Goal: Task Accomplishment & Management: Complete application form

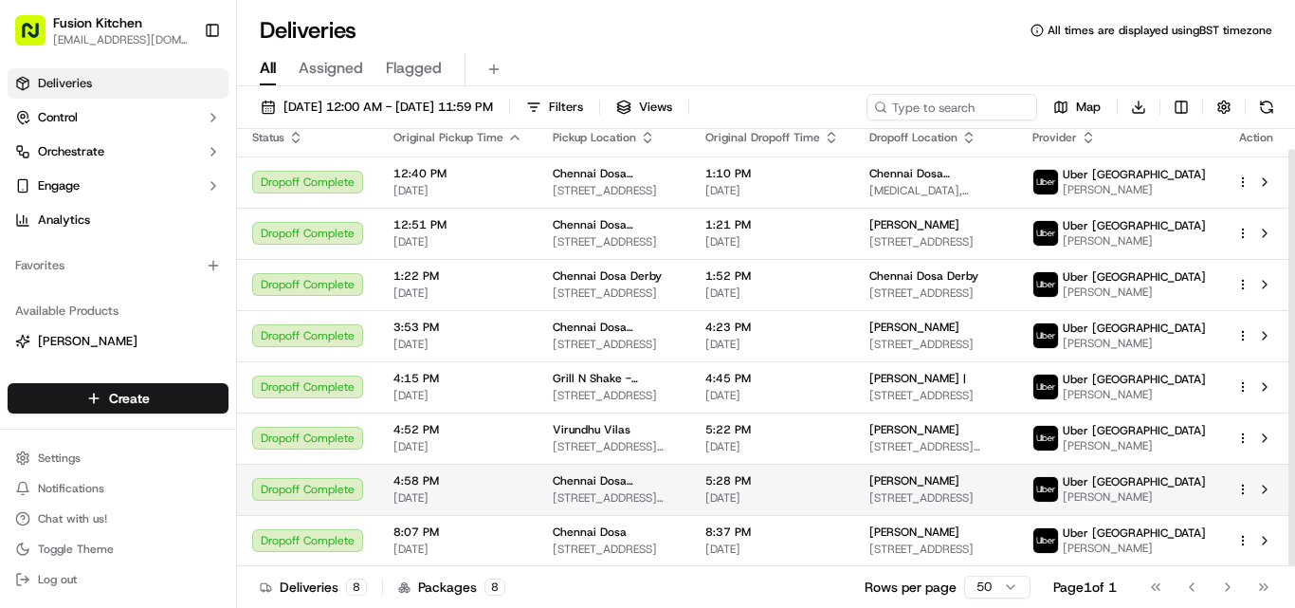
scroll to position [21, 0]
click at [140, 390] on html "Fusion Kitchen [EMAIL_ADDRESS][DOMAIN_NAME] Toggle Sidebar Deliveries Control O…" at bounding box center [647, 304] width 1295 height 608
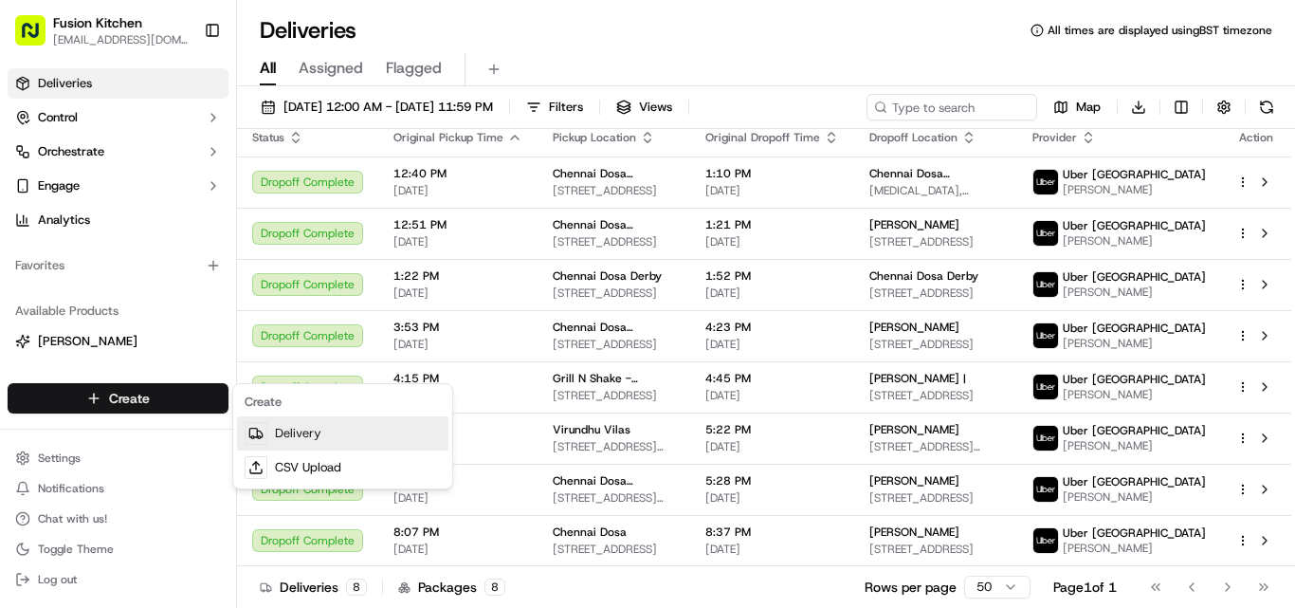
click at [315, 442] on link "Delivery" at bounding box center [342, 433] width 211 height 34
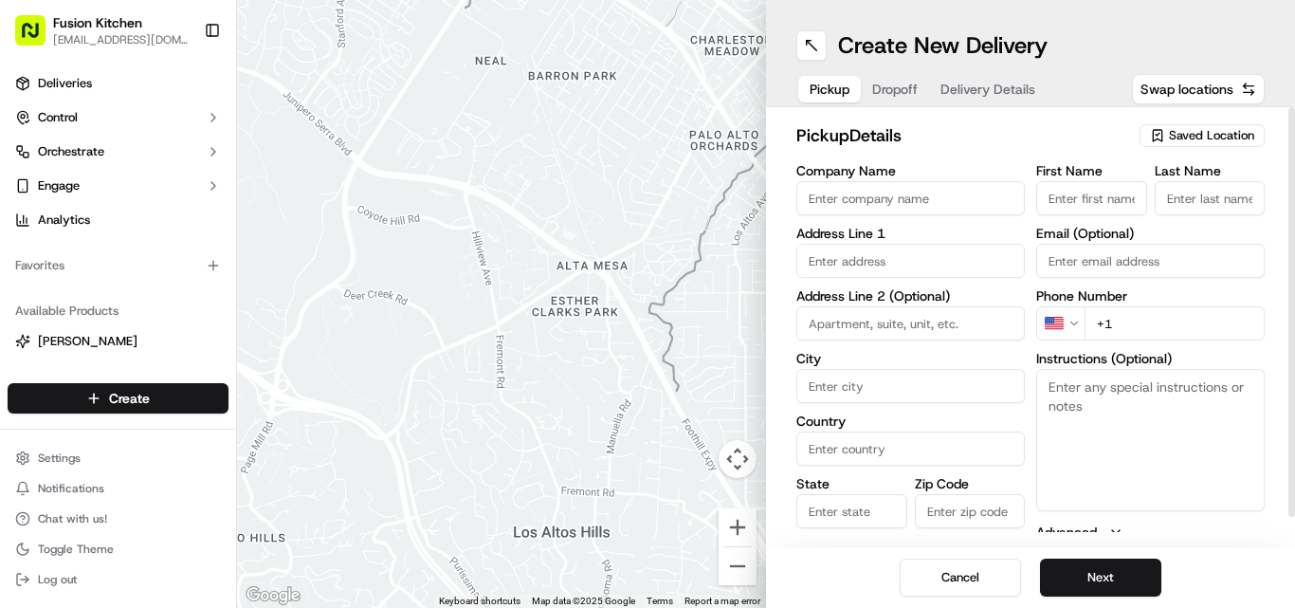
click at [646, 181] on input "Company Name" at bounding box center [910, 198] width 228 height 34
paste input "Chennai Dosa [GEOGRAPHIC_DATA]"
type input "Chennai Dosa [GEOGRAPHIC_DATA]"
click at [646, 334] on input "+1" at bounding box center [1174, 323] width 180 height 34
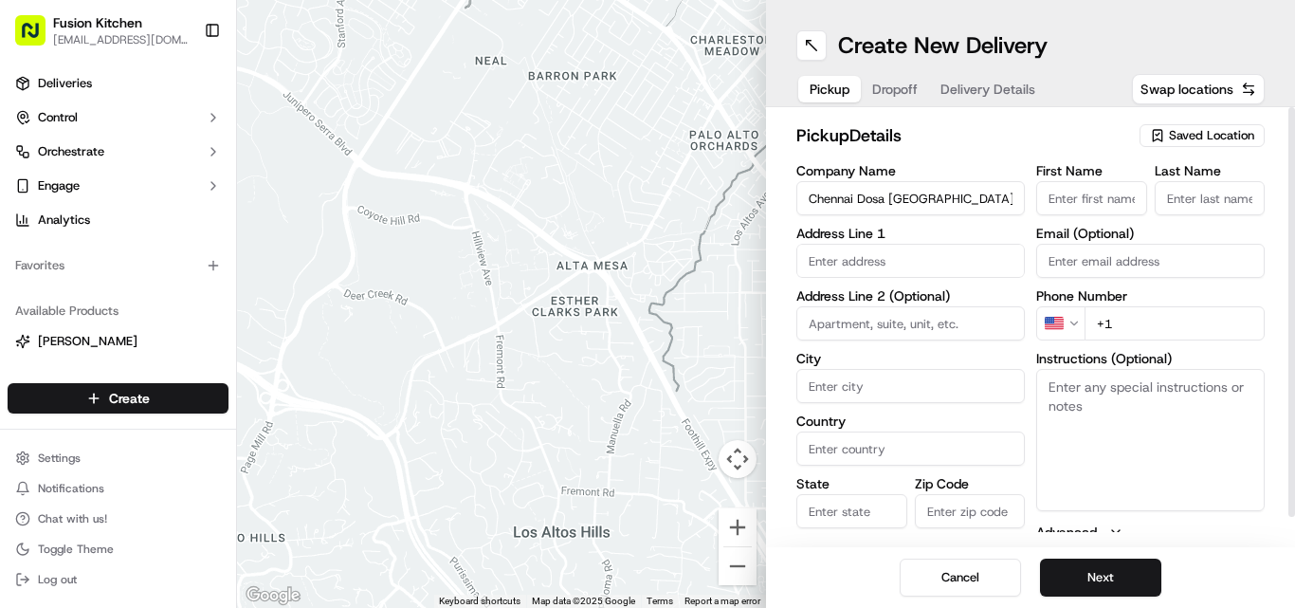
click at [646, 334] on input "+1" at bounding box center [1174, 323] width 180 height 34
paste input "44 1473 288599"
type input "[PHONE_NUMBER]"
click at [646, 423] on textarea "Instructions (Optional)" at bounding box center [1150, 440] width 228 height 142
paste textarea "[PERSON_NAME]. [STREET_ADDRESS]"
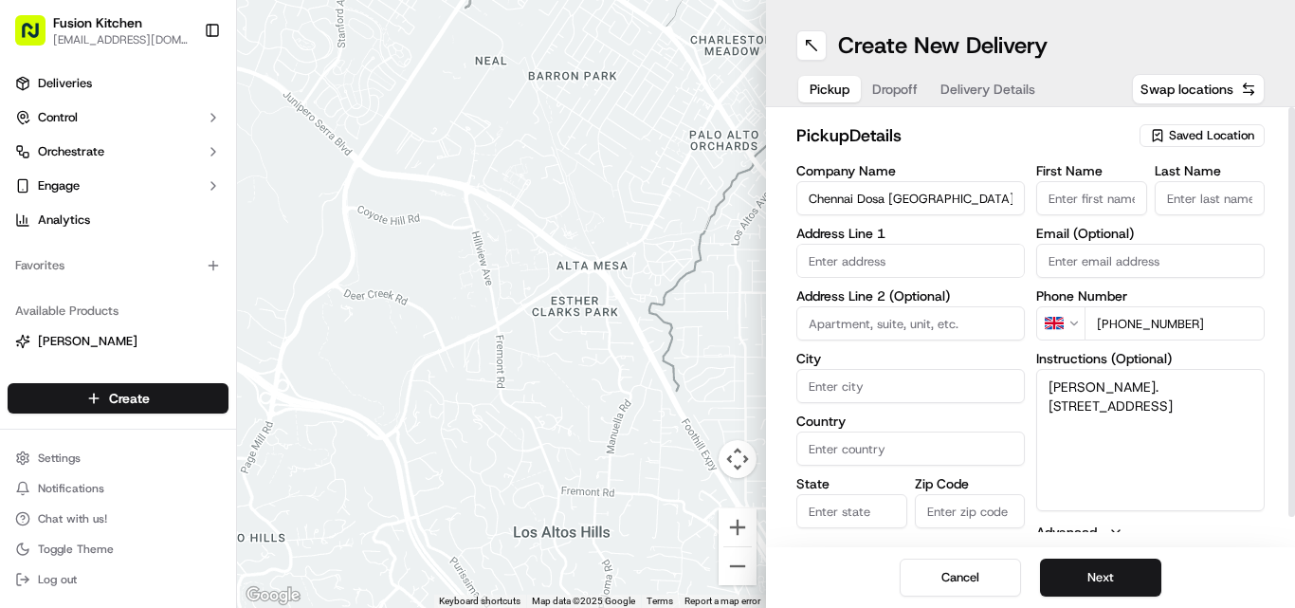
click at [646, 379] on textarea "[PERSON_NAME]. [STREET_ADDRESS]" at bounding box center [1150, 440] width 228 height 142
drag, startPoint x: 1081, startPoint y: 379, endPoint x: 1126, endPoint y: 391, distance: 46.0
click at [646, 391] on textarea "[PERSON_NAME]. [STREET_ADDRESS]" at bounding box center [1150, 440] width 228 height 142
type textarea ". [STREET_ADDRESS]"
click at [646, 213] on input "First Name" at bounding box center [1091, 198] width 111 height 34
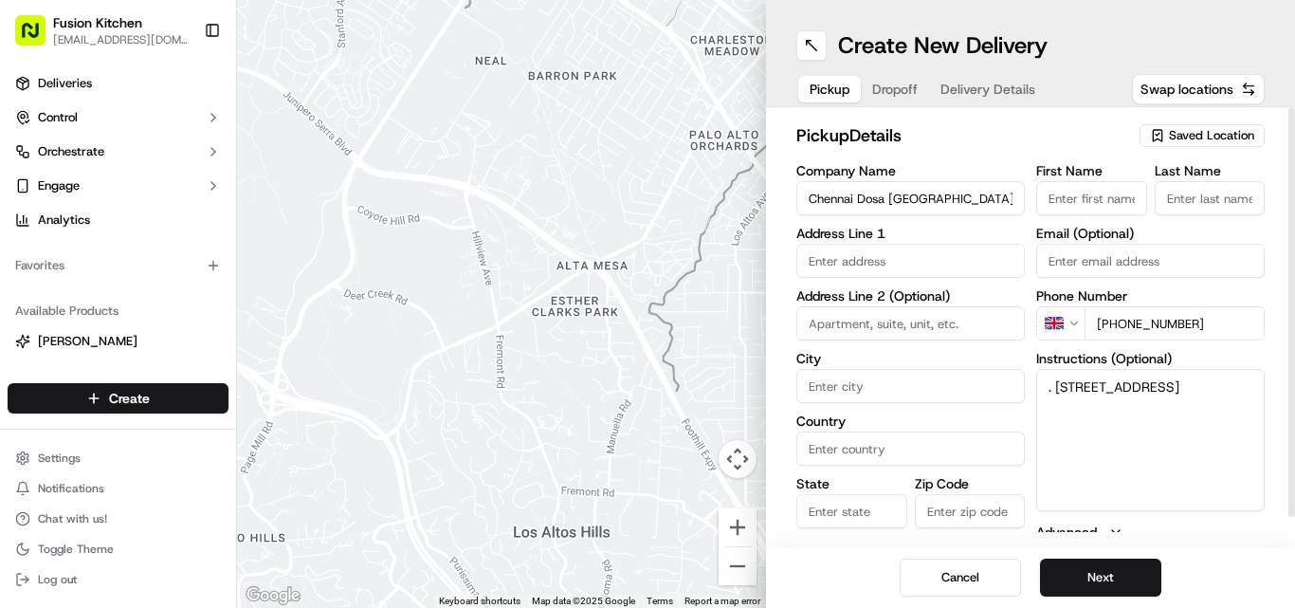
paste input "[PERSON_NAME]"
type input "[PERSON_NAME]"
paste input "[PERSON_NAME]"
click at [646, 209] on input "Last Name" at bounding box center [1209, 198] width 111 height 34
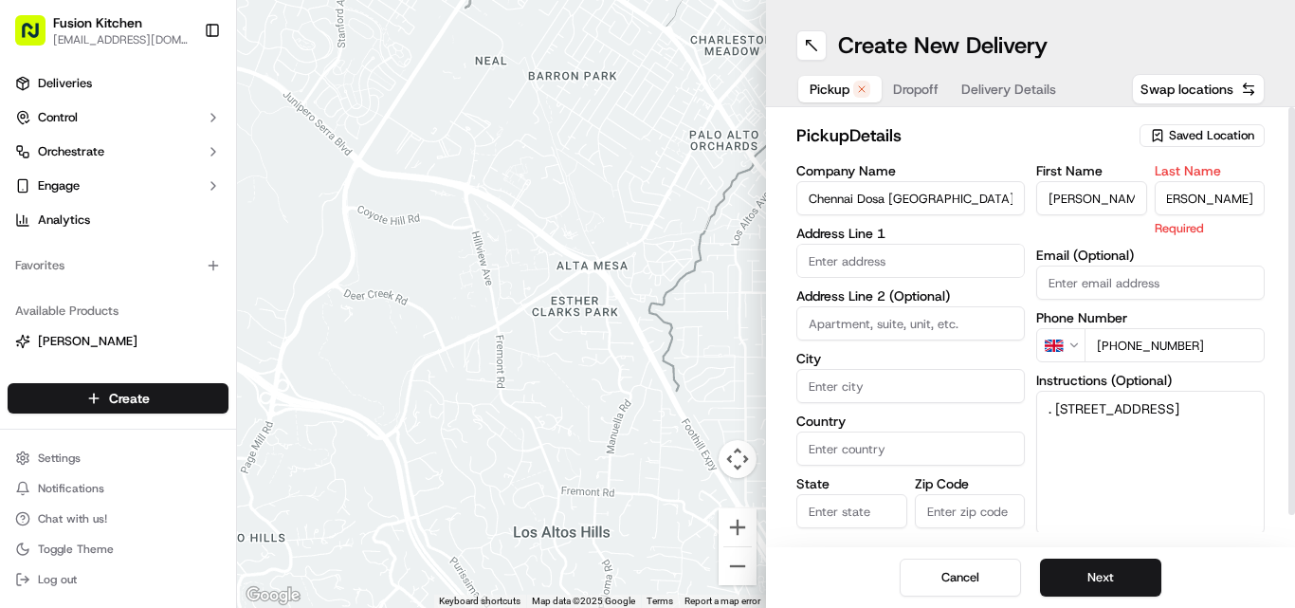
click at [646, 201] on input "[PERSON_NAME]" at bounding box center [1209, 198] width 111 height 34
type input "[PERSON_NAME]"
click at [646, 179] on div "First Name [PERSON_NAME]" at bounding box center [1091, 200] width 111 height 73
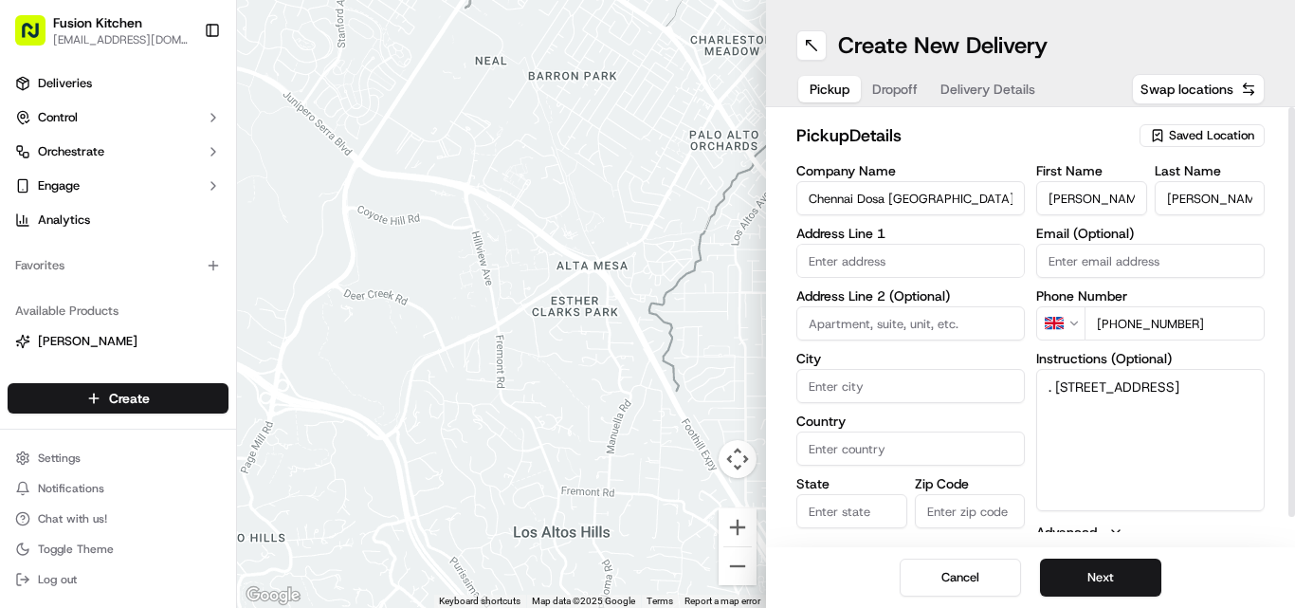
click at [646, 195] on input "[PERSON_NAME]" at bounding box center [1091, 198] width 111 height 34
type input "Ganesan"
click at [646, 383] on textarea ". [STREET_ADDRESS]" at bounding box center [1150, 440] width 228 height 142
drag, startPoint x: 1065, startPoint y: 383, endPoint x: 1182, endPoint y: 409, distance: 119.6
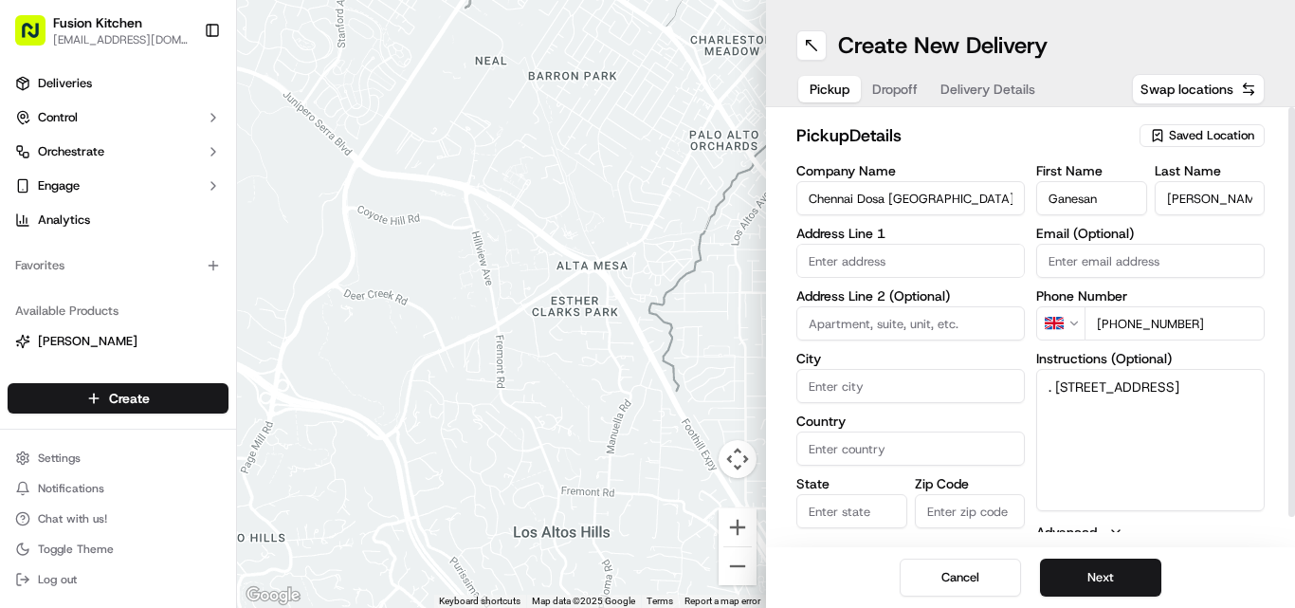
click at [646, 409] on textarea ". [STREET_ADDRESS]" at bounding box center [1150, 440] width 228 height 142
click at [646, 240] on div "Address Line 1" at bounding box center [910, 252] width 228 height 51
click at [646, 267] on input "text" at bounding box center [910, 261] width 228 height 34
paste input "[STREET_ADDRESS]"
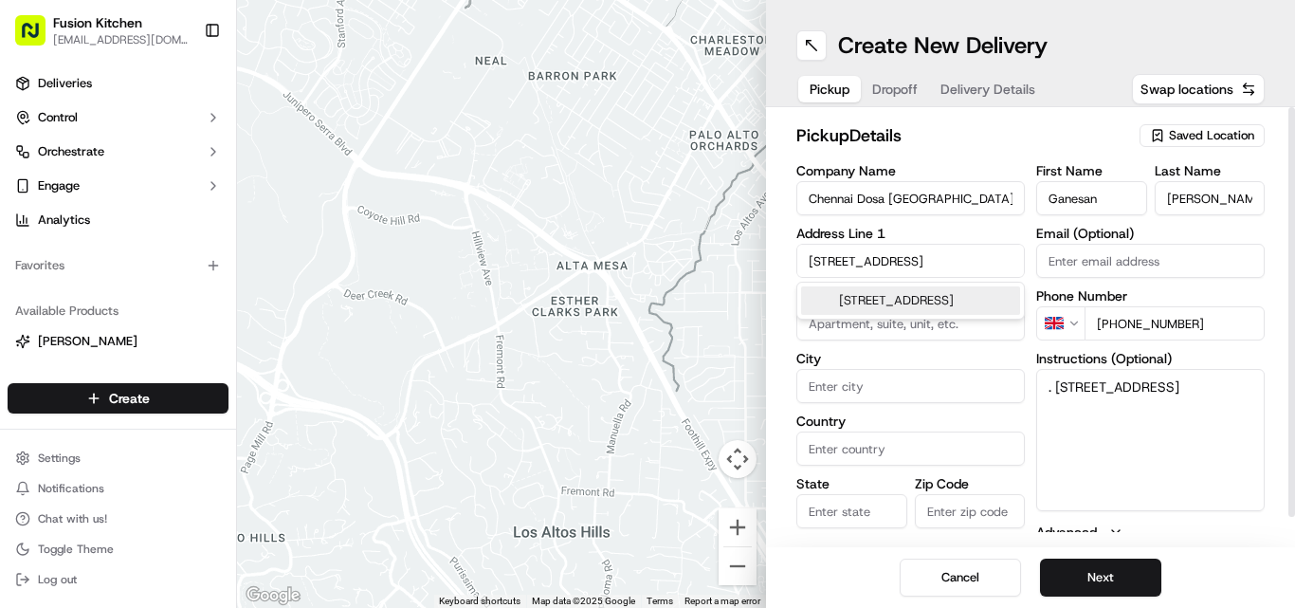
click at [646, 301] on div "[STREET_ADDRESS]" at bounding box center [910, 300] width 219 height 28
type input "[STREET_ADDRESS]"
type input "[GEOGRAPHIC_DATA]"
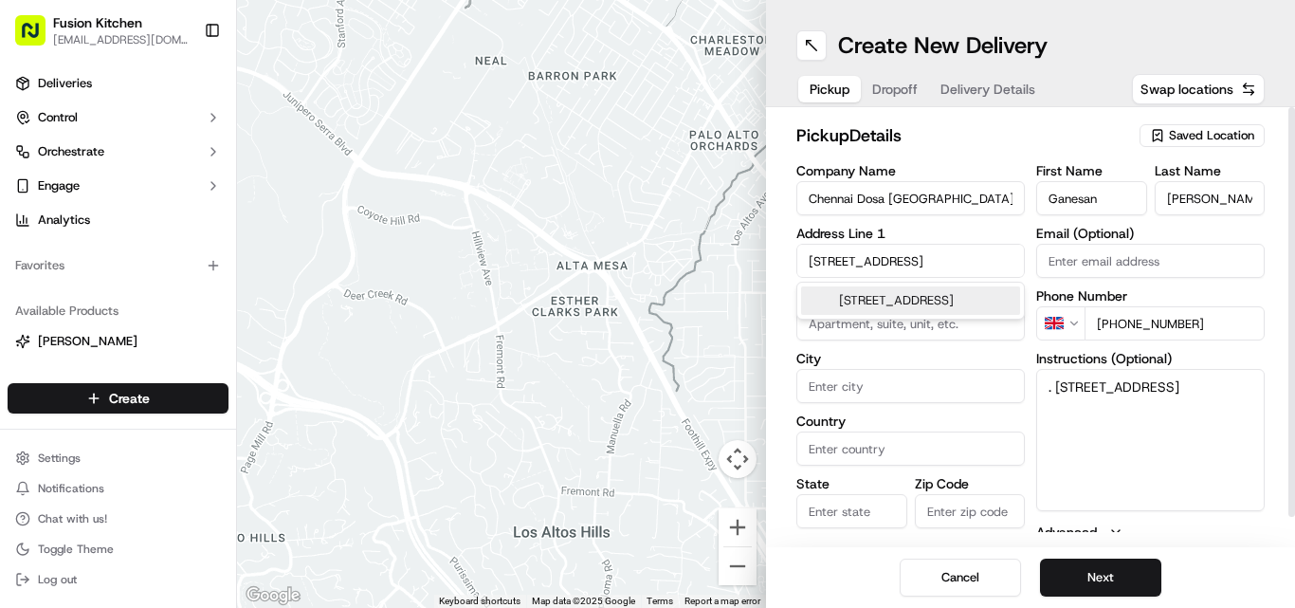
type input "[GEOGRAPHIC_DATA]"
type input "IP4 1HJ"
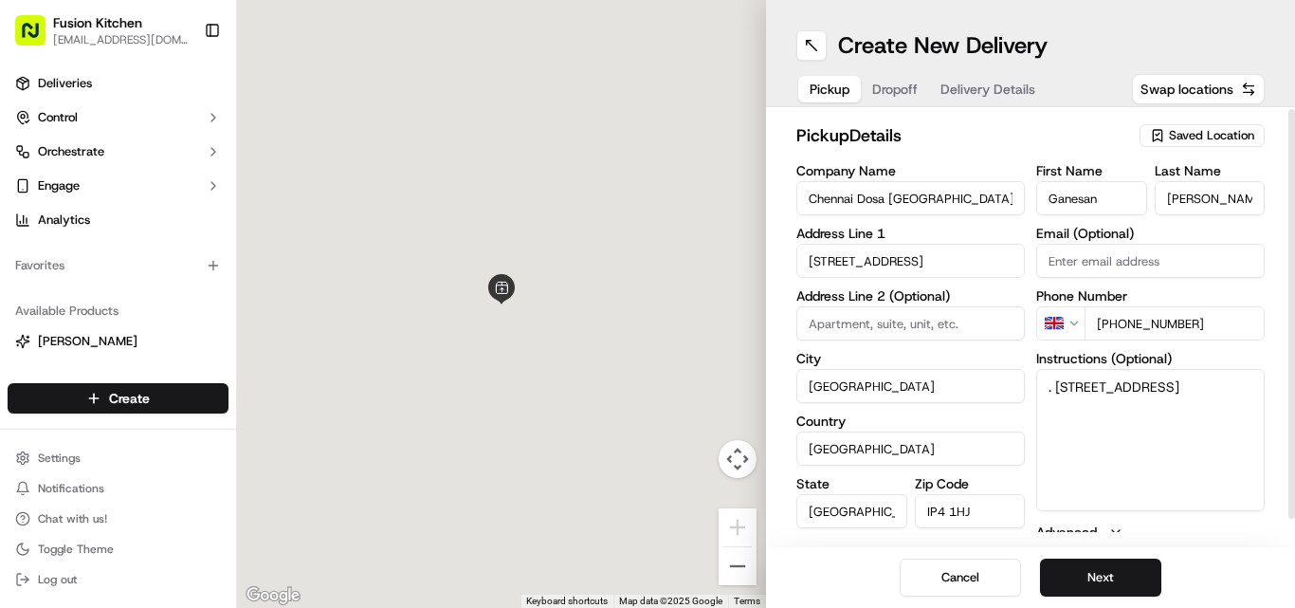
type input "[STREET_ADDRESS]"
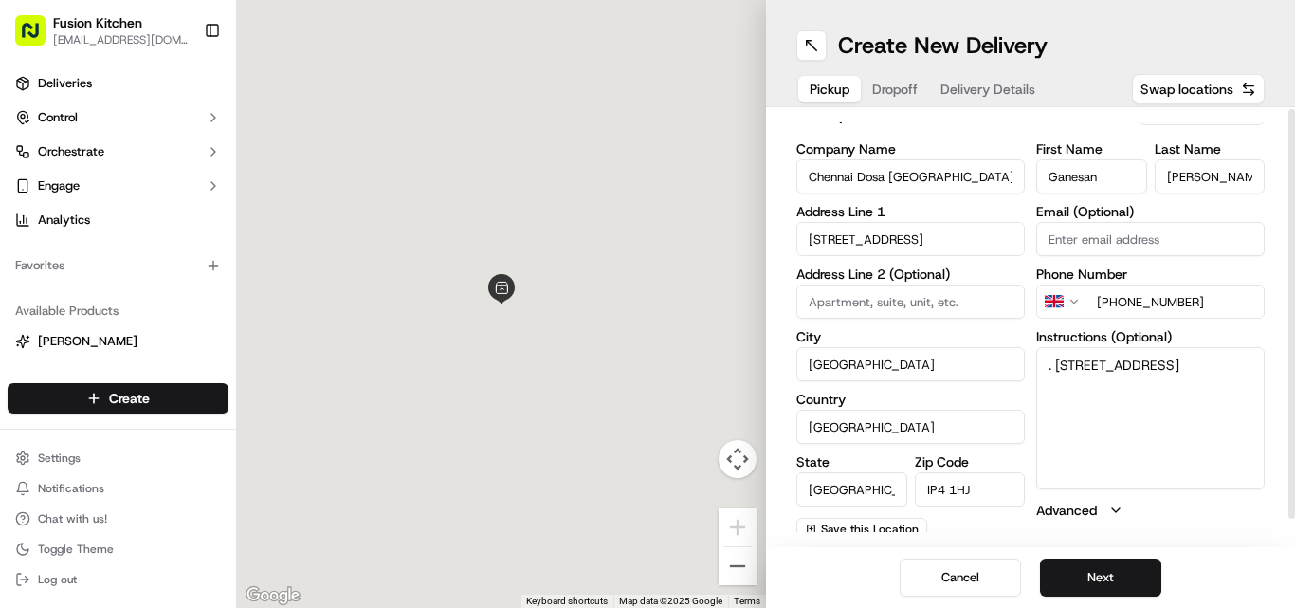
scroll to position [30, 0]
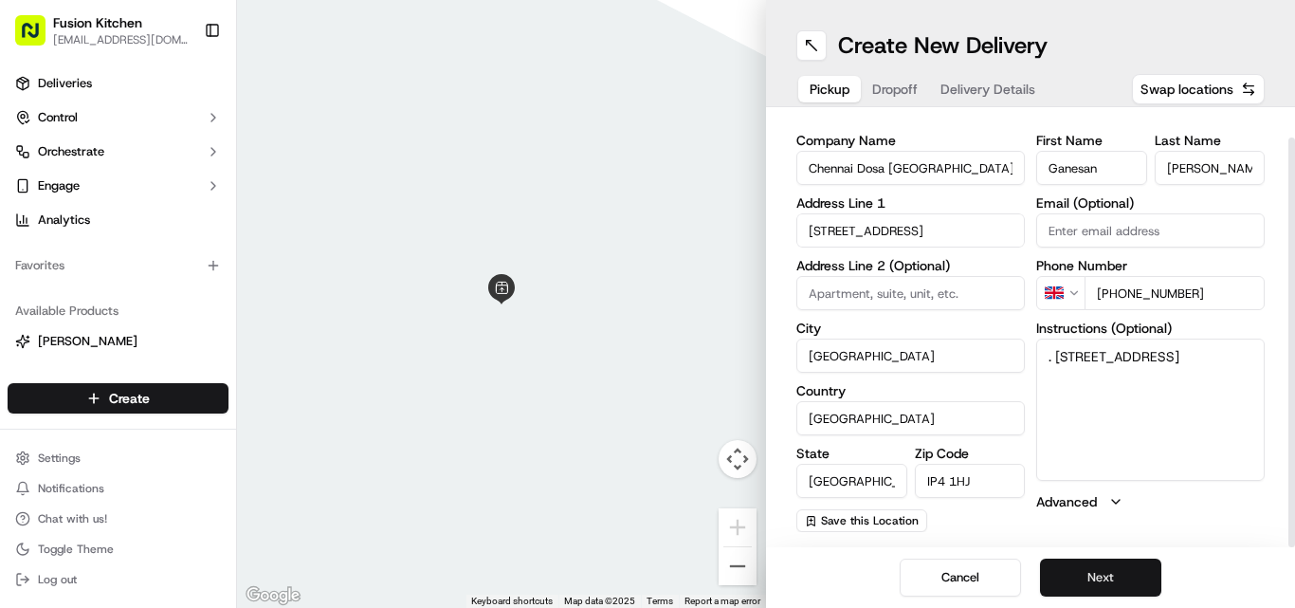
click at [646, 582] on button "Next" at bounding box center [1100, 577] width 121 height 38
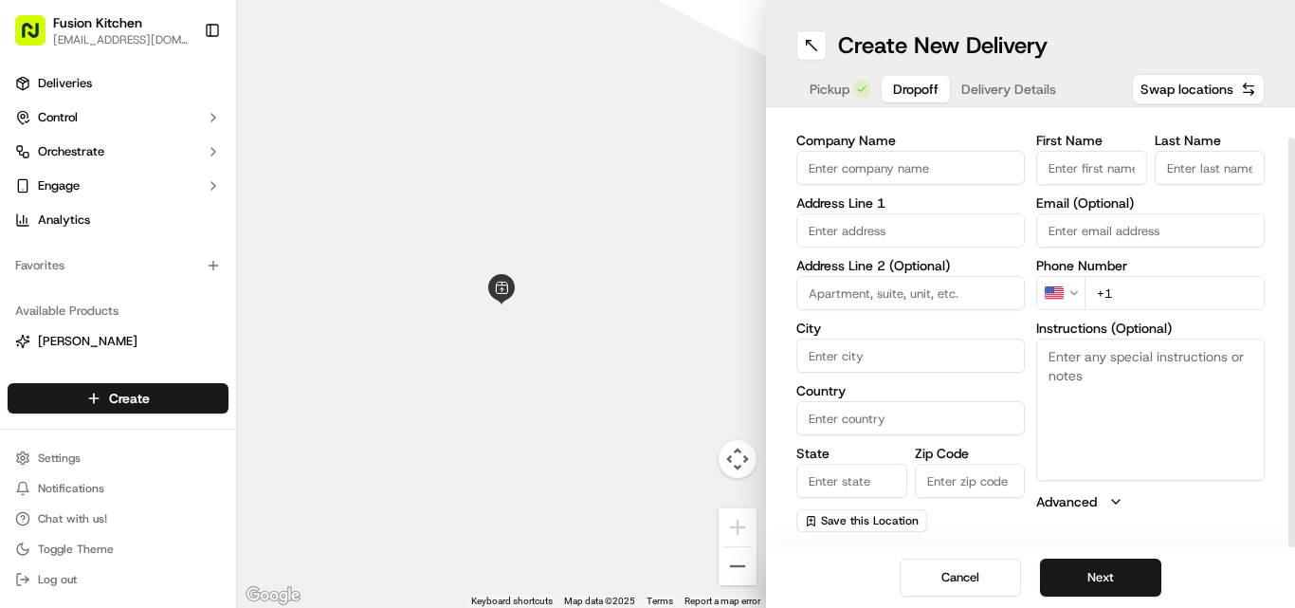
click at [646, 402] on textarea "Instructions (Optional)" at bounding box center [1150, 409] width 228 height 142
paste textarea "Amby MH | 07940987325 [STREET_ADDRESS]"
click at [646, 353] on textarea "Amby MH | 07940987325 [STREET_ADDRESS]" at bounding box center [1150, 409] width 228 height 142
drag, startPoint x: 1066, startPoint y: 352, endPoint x: 1091, endPoint y: 357, distance: 25.3
click at [646, 357] on textarea "Amby MH | 07940987325 [STREET_ADDRESS]" at bounding box center [1150, 409] width 228 height 142
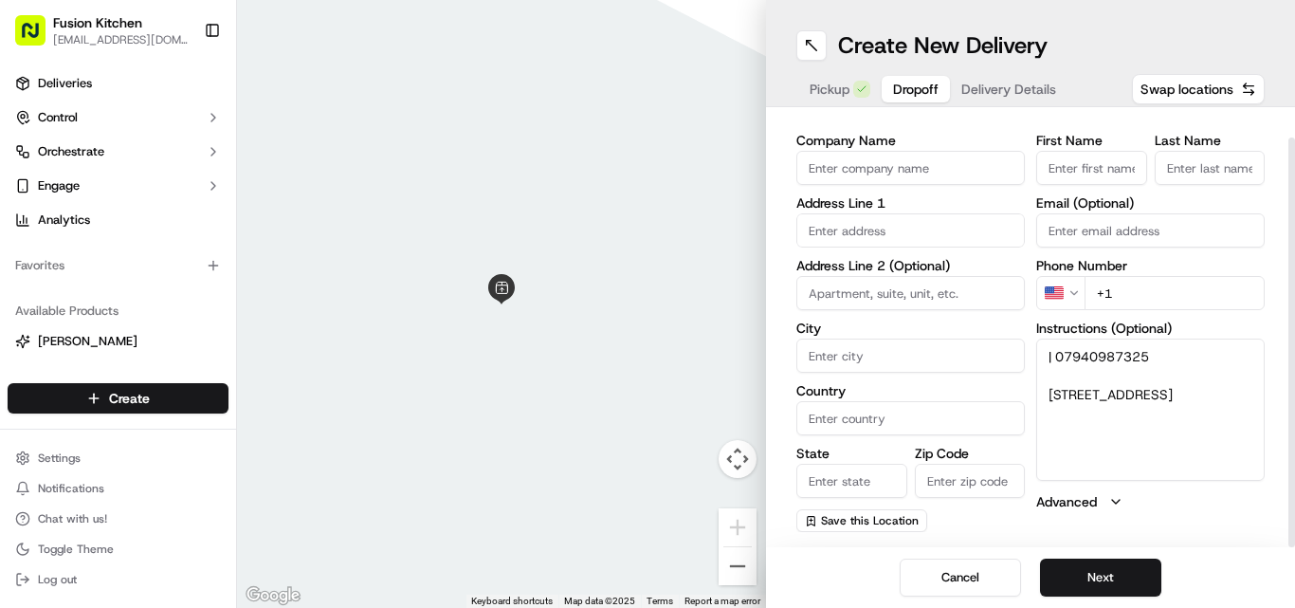
type textarea "| 07940987325 [STREET_ADDRESS]"
click at [646, 173] on input "First Name" at bounding box center [1091, 168] width 111 height 34
paste input "Amby MH"
type input "Amby MH"
click at [646, 165] on input "Last Name" at bounding box center [1209, 168] width 111 height 34
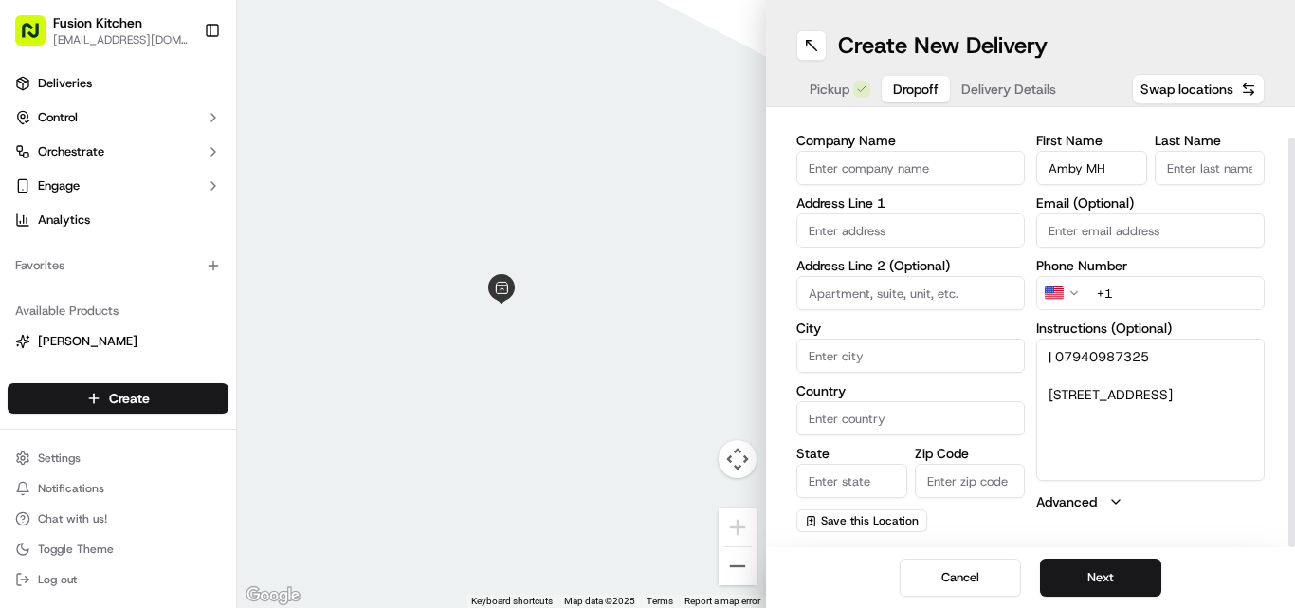
paste input "Amby MH"
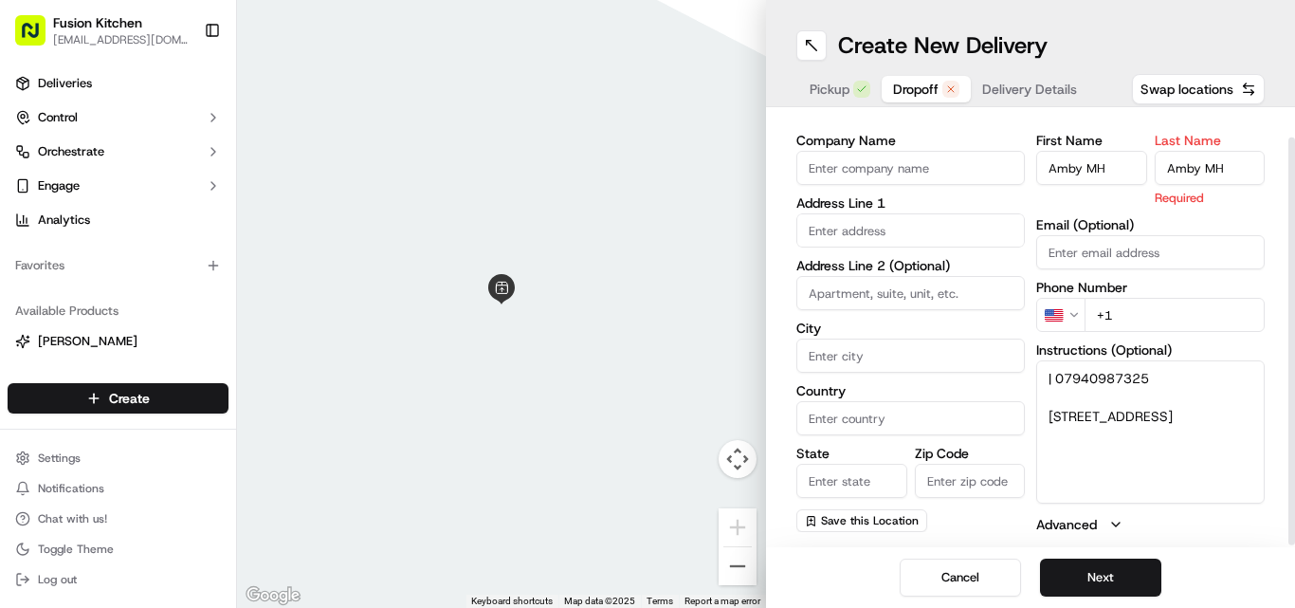
type input "Amby MH"
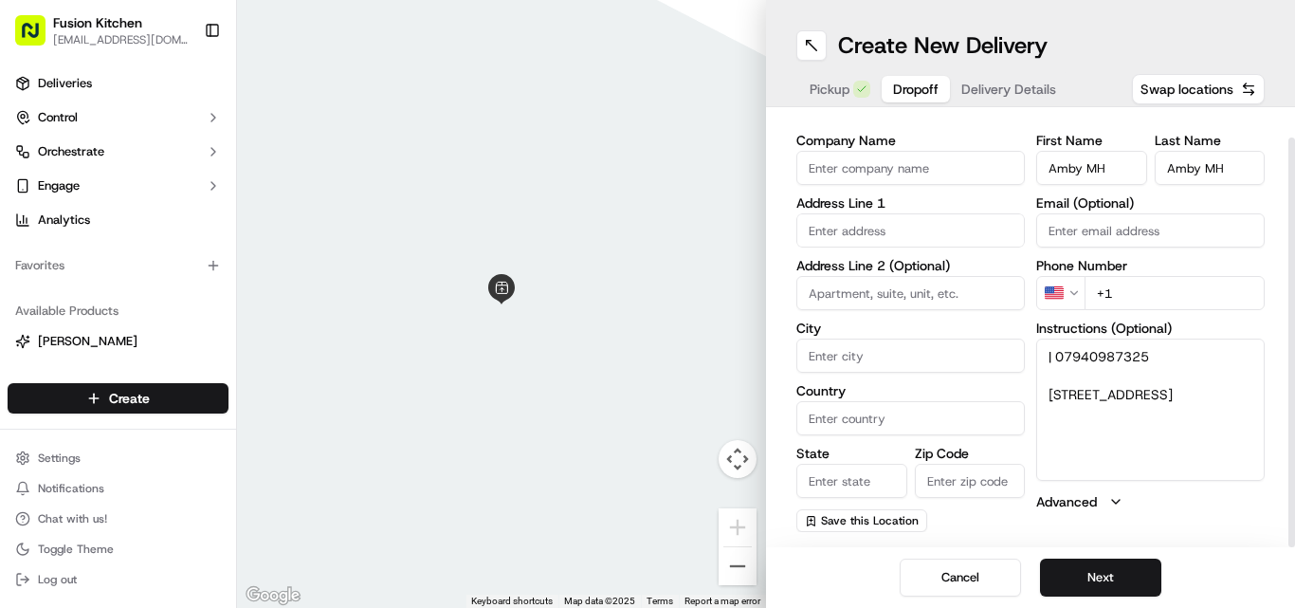
drag, startPoint x: 1050, startPoint y: 417, endPoint x: 1153, endPoint y: 436, distance: 104.1
click at [646, 436] on textarea "| 07940987325 [STREET_ADDRESS]" at bounding box center [1150, 409] width 228 height 142
click at [646, 391] on textarea "| 07940987325 [STREET_ADDRESS]" at bounding box center [1150, 409] width 228 height 142
click at [646, 395] on textarea "| 07940987325 [STREET_ADDRESS]" at bounding box center [1150, 409] width 228 height 142
drag, startPoint x: 1091, startPoint y: 395, endPoint x: 1163, endPoint y: 423, distance: 77.1
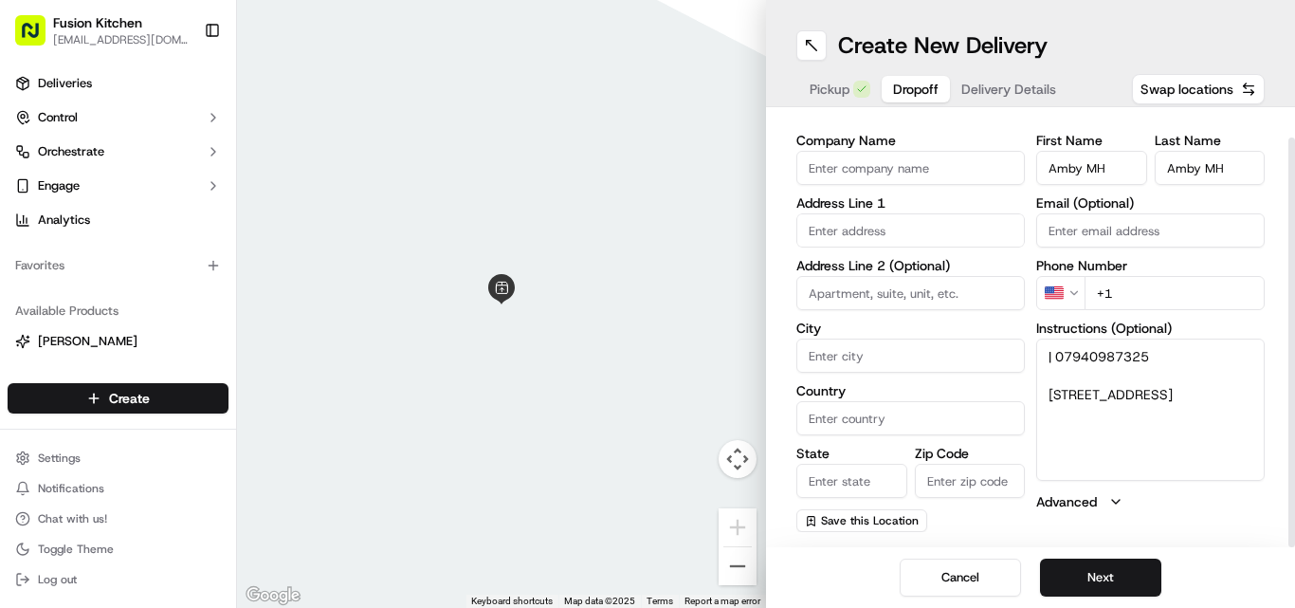
click at [646, 423] on textarea "| 07940987325 [STREET_ADDRESS]" at bounding box center [1150, 409] width 228 height 142
click at [646, 241] on input "text" at bounding box center [910, 230] width 228 height 34
paste input "[STREET_ADDRESS]"
type input "[STREET_ADDRESS]"
click at [646, 487] on div "First Name [PERSON_NAME] Last Name [PERSON_NAME] Email (Optional) Phone Number …" at bounding box center [1150, 333] width 228 height 398
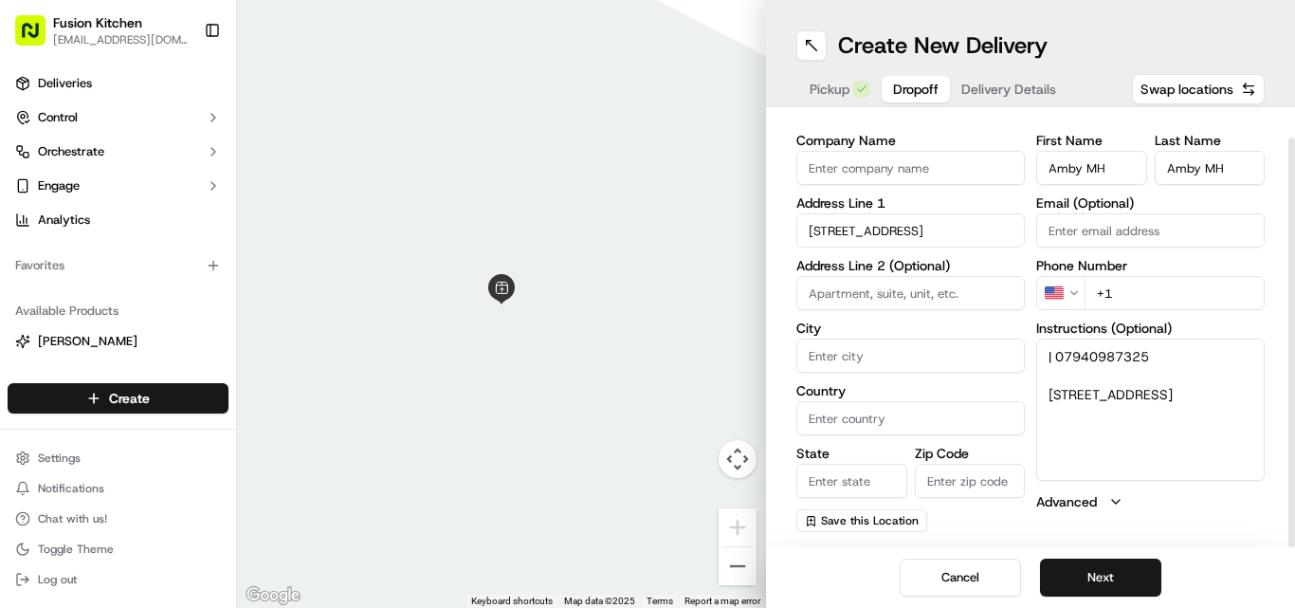
click at [646, 228] on input "[STREET_ADDRESS]" at bounding box center [910, 230] width 228 height 34
click at [646, 374] on div "Company Name Address Line [STREET_ADDRESS] Address Line 2 (Optional) City Count…" at bounding box center [910, 333] width 228 height 398
click at [646, 359] on input "City" at bounding box center [910, 355] width 228 height 34
paste input "[GEOGRAPHIC_DATA]"
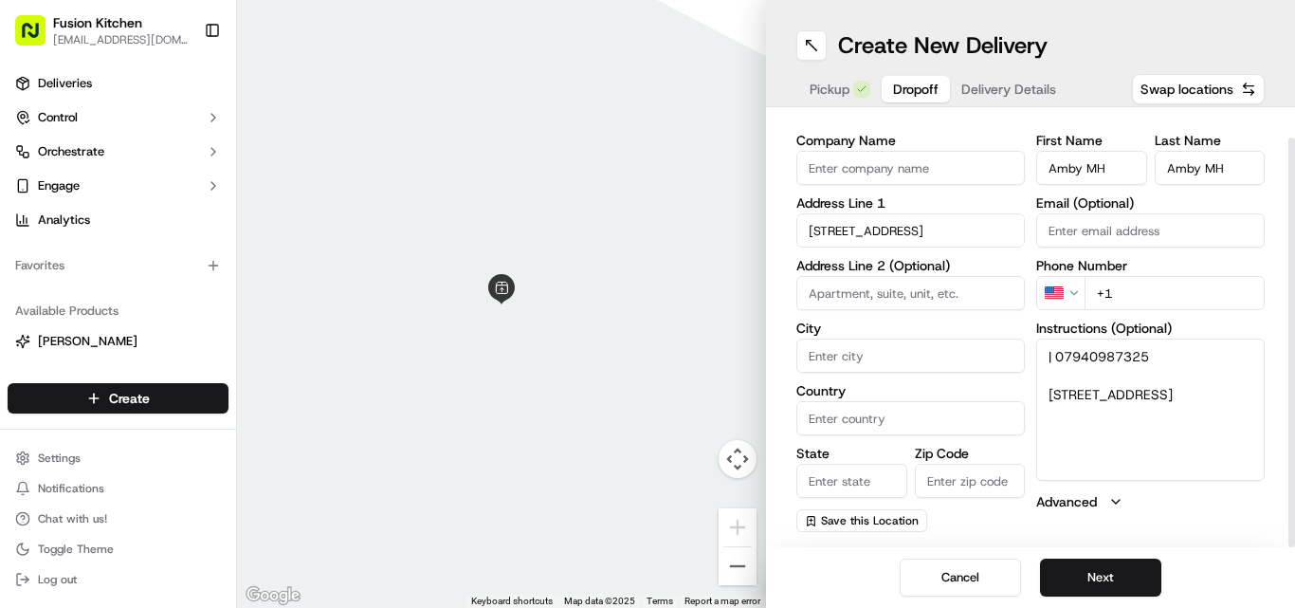
type input "[GEOGRAPHIC_DATA]"
click at [646, 99] on button "Pickup" at bounding box center [839, 89] width 83 height 27
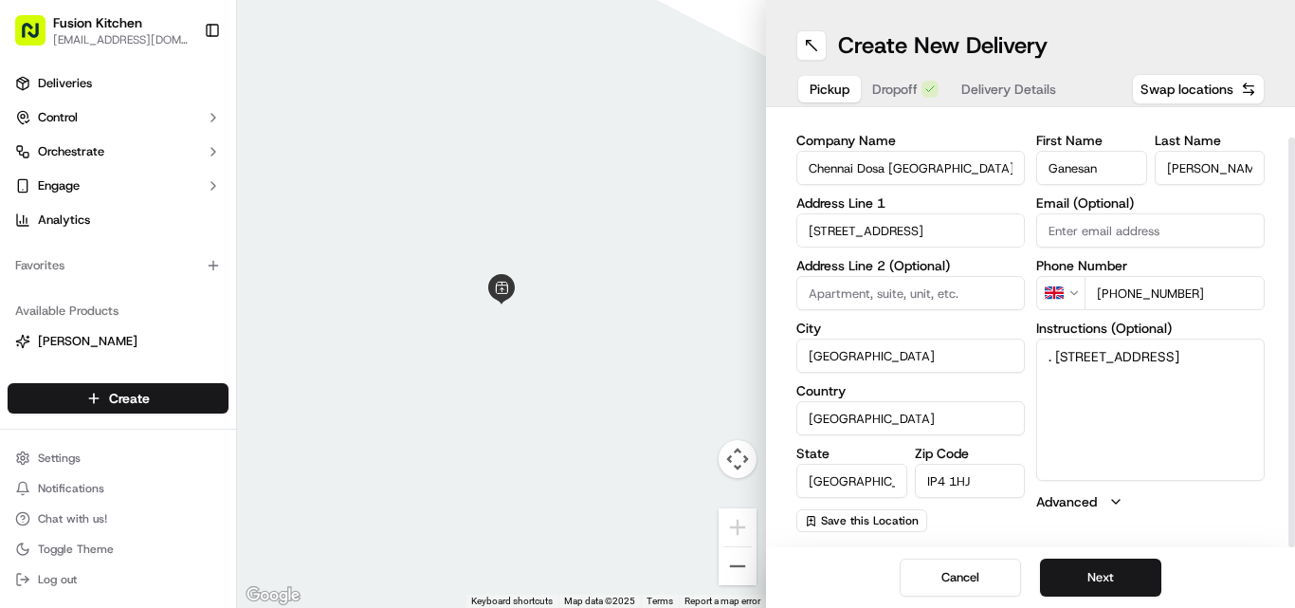
click at [646, 408] on input "[GEOGRAPHIC_DATA]" at bounding box center [910, 418] width 228 height 34
click at [646, 66] on div "Create New Delivery Pickup Dropoff Delivery Details Swap locations" at bounding box center [1030, 53] width 529 height 107
click at [646, 84] on div "Pickup Dropoff Delivery Details" at bounding box center [932, 89] width 273 height 34
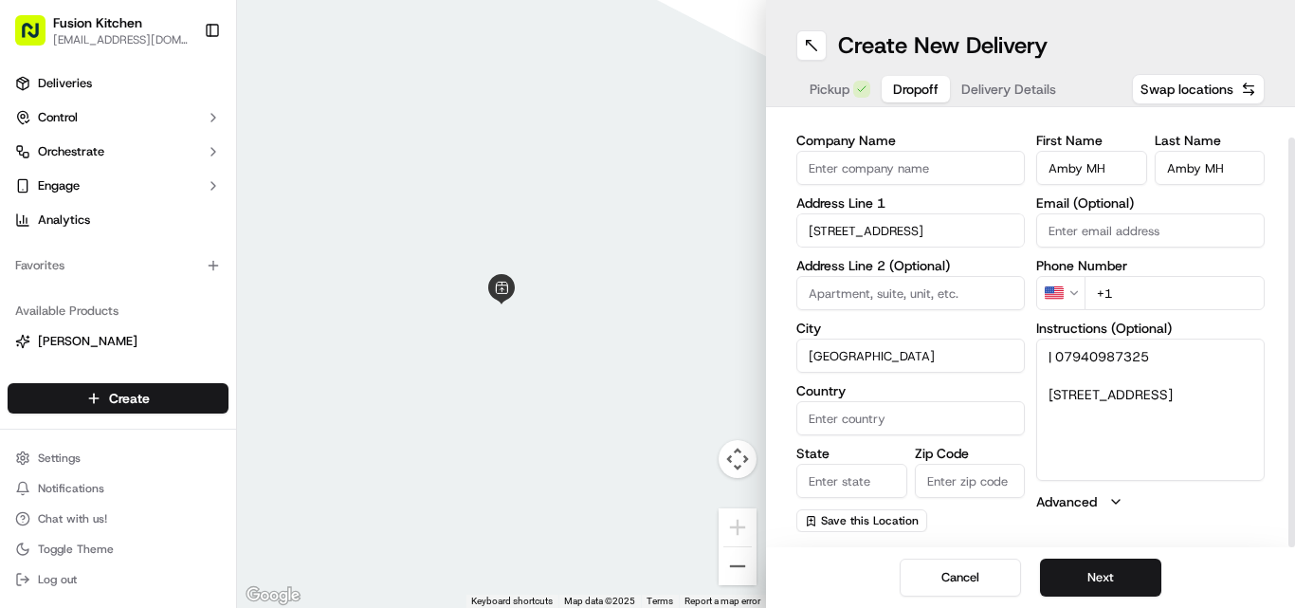
click at [646, 430] on input "Country" at bounding box center [910, 418] width 228 height 34
paste input "[GEOGRAPHIC_DATA]"
type input "[GEOGRAPHIC_DATA]"
click at [646, 89] on span "Pickup" at bounding box center [829, 89] width 40 height 19
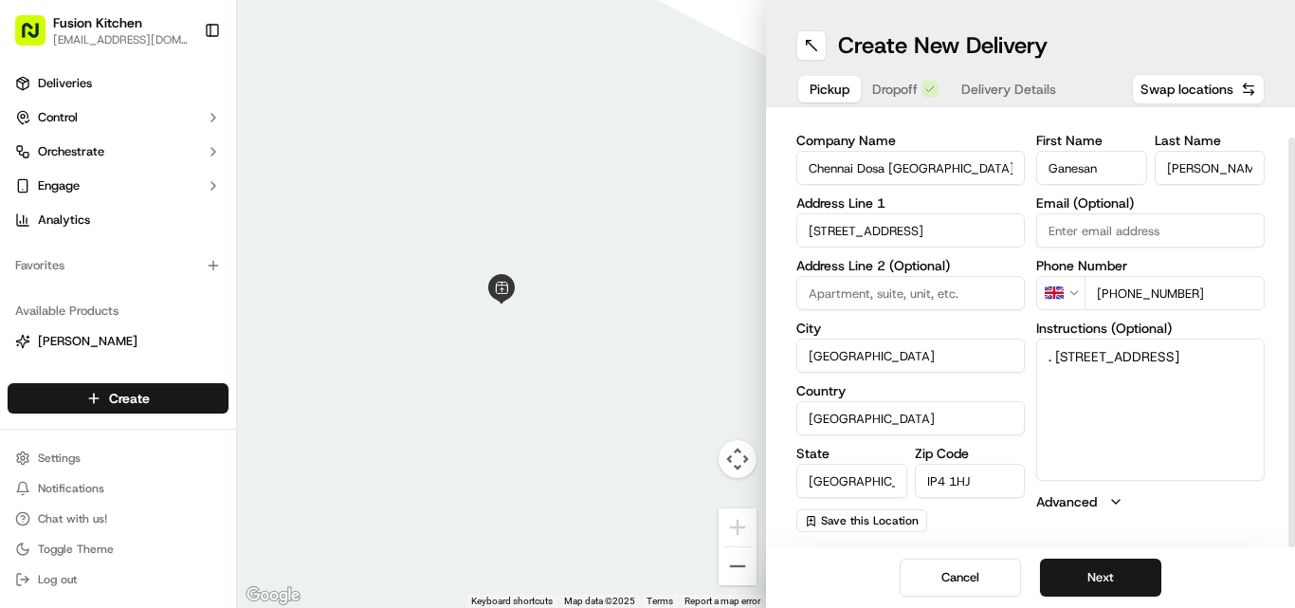
click at [646, 471] on input "[GEOGRAPHIC_DATA]" at bounding box center [851, 480] width 111 height 34
click at [646, 75] on div "Pickup Dropoff Delivery Details" at bounding box center [932, 89] width 273 height 34
click at [646, 91] on button "Dropoff" at bounding box center [905, 89] width 89 height 27
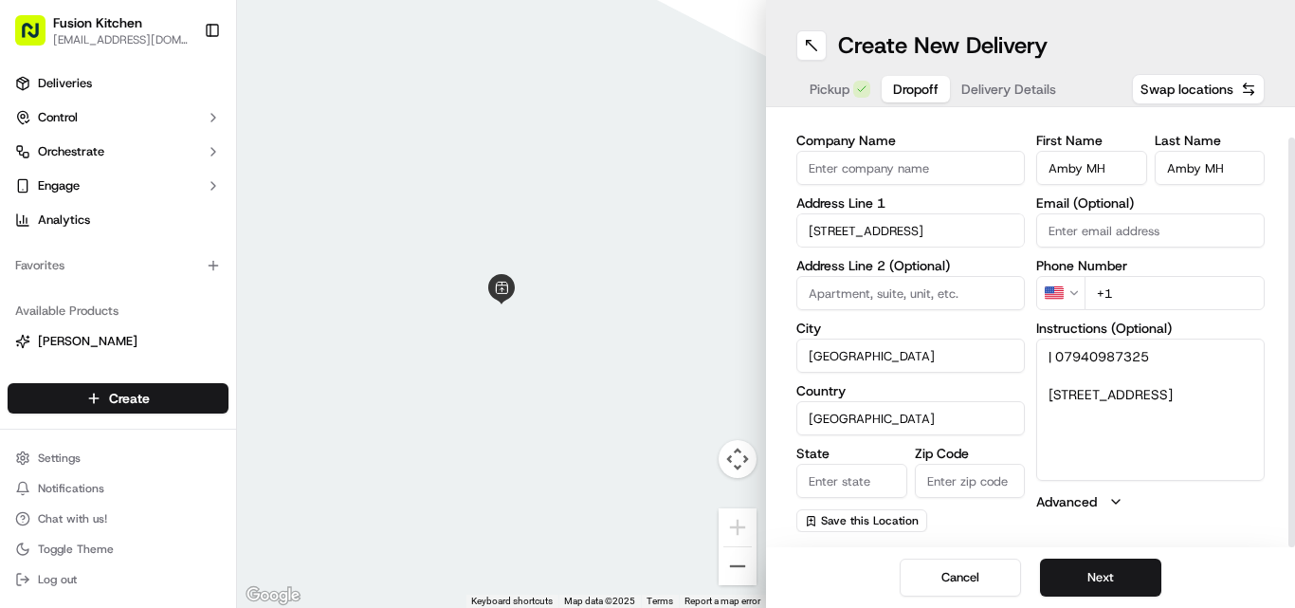
click at [646, 491] on input "State" at bounding box center [851, 480] width 111 height 34
paste input "[GEOGRAPHIC_DATA]"
type input "[GEOGRAPHIC_DATA]"
click at [646, 406] on textarea "| 07940987325 [STREET_ADDRESS]" at bounding box center [1150, 409] width 228 height 142
drag, startPoint x: 1107, startPoint y: 406, endPoint x: 1151, endPoint y: 426, distance: 47.9
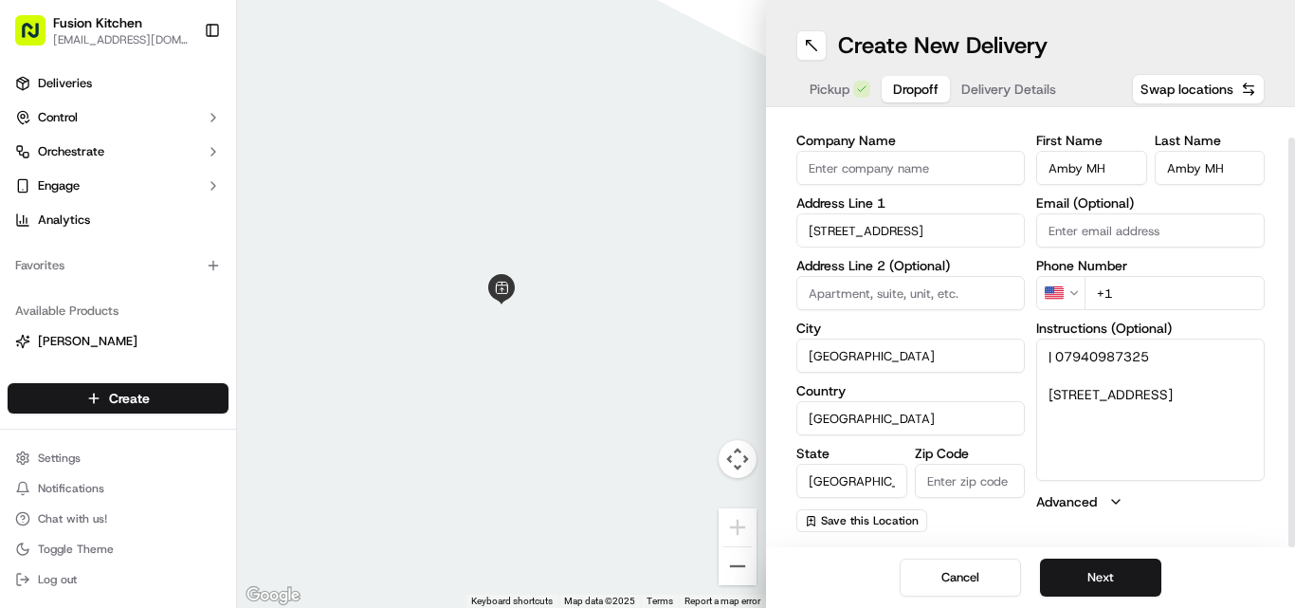
click at [646, 426] on textarea "| 07940987325 [STREET_ADDRESS]" at bounding box center [1150, 409] width 228 height 142
click at [646, 489] on input "Zip Code" at bounding box center [970, 480] width 111 height 34
paste input "IP4 2GG"
type input "IP4 2GG"
click at [646, 281] on input at bounding box center [910, 293] width 228 height 34
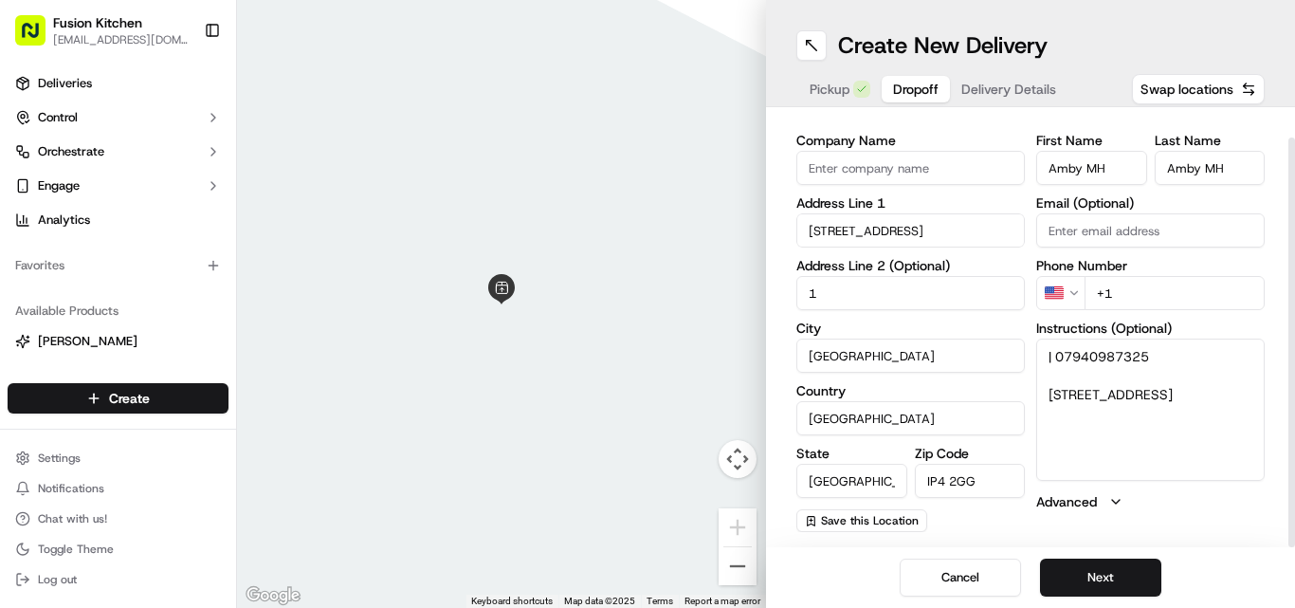
type input "1"
click at [646, 232] on input "[STREET_ADDRESS]" at bounding box center [910, 230] width 228 height 34
drag, startPoint x: 933, startPoint y: 232, endPoint x: 1027, endPoint y: 240, distance: 94.1
click at [646, 240] on div "Company Name Address Line [STREET_ADDRESS] Address Line 2 (Optional) 1 City [GE…" at bounding box center [1030, 333] width 468 height 398
type input "[GEOGRAPHIC_DATA],"
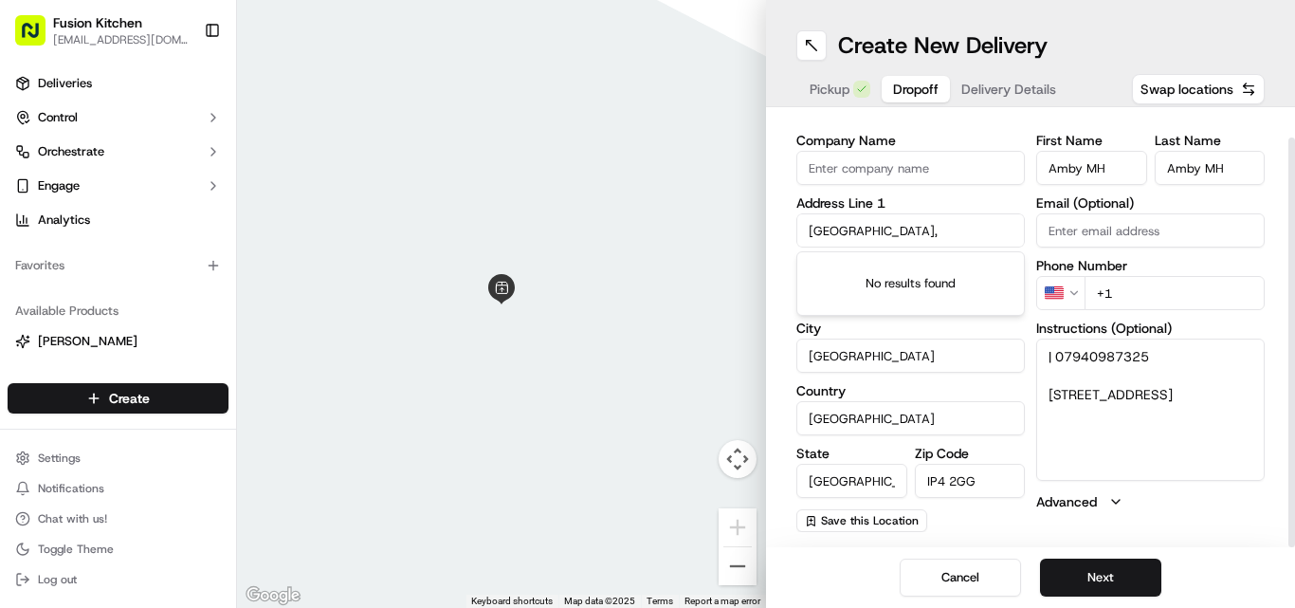
click at [646, 366] on textarea "| 07940987325 [STREET_ADDRESS]" at bounding box center [1150, 409] width 228 height 142
click at [646, 355] on textarea "| 07940987325 [STREET_ADDRESS]" at bounding box center [1150, 409] width 228 height 142
click at [646, 294] on html "Fusion Kitchen [EMAIL_ADDRESS][DOMAIN_NAME] Toggle Sidebar Deliveries Control O…" at bounding box center [647, 304] width 1295 height 608
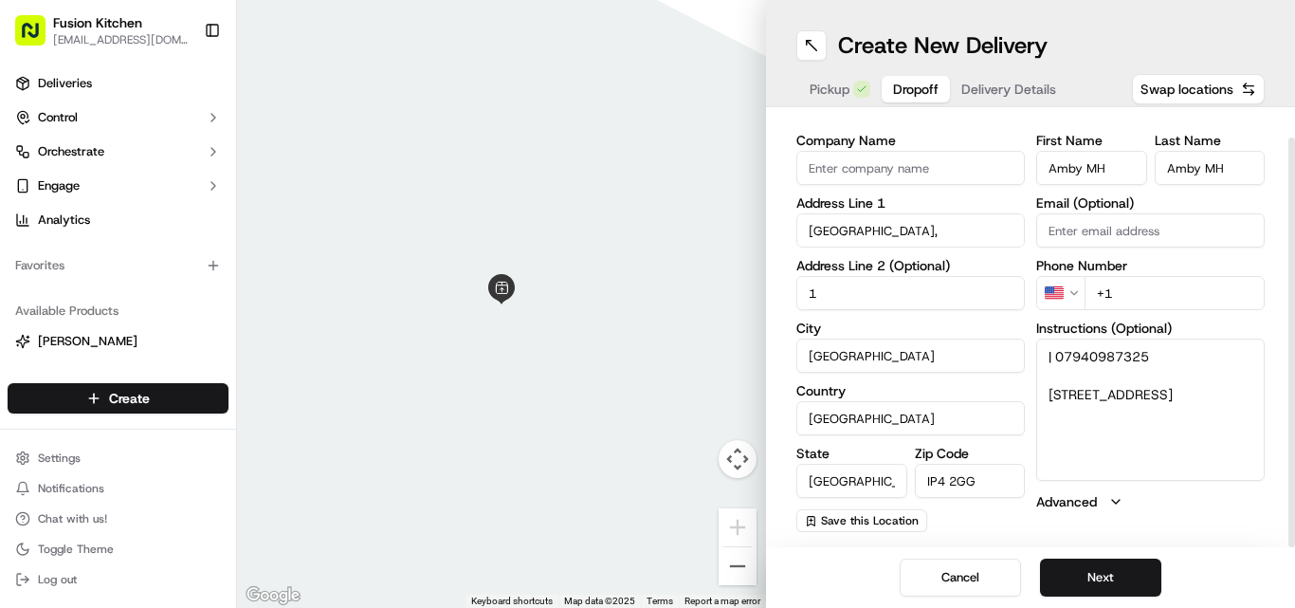
click at [646, 300] on html "Fusion Kitchen [EMAIL_ADDRESS][DOMAIN_NAME] Toggle Sidebar Deliveries Control O…" at bounding box center [647, 304] width 1295 height 608
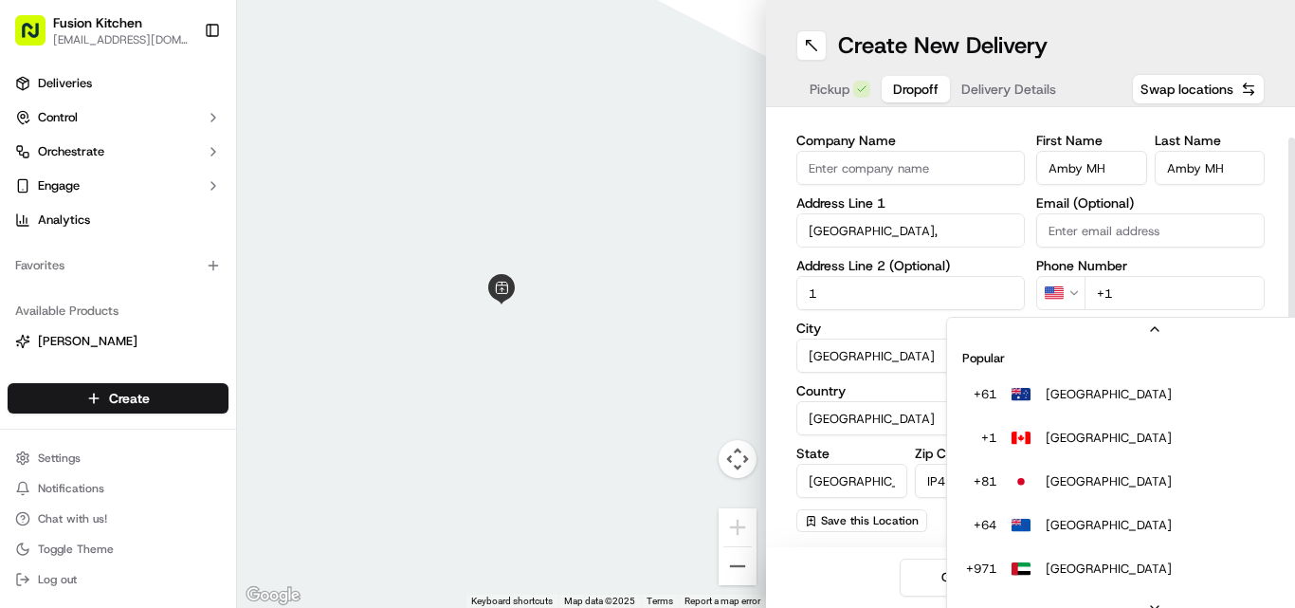
scroll to position [59, 0]
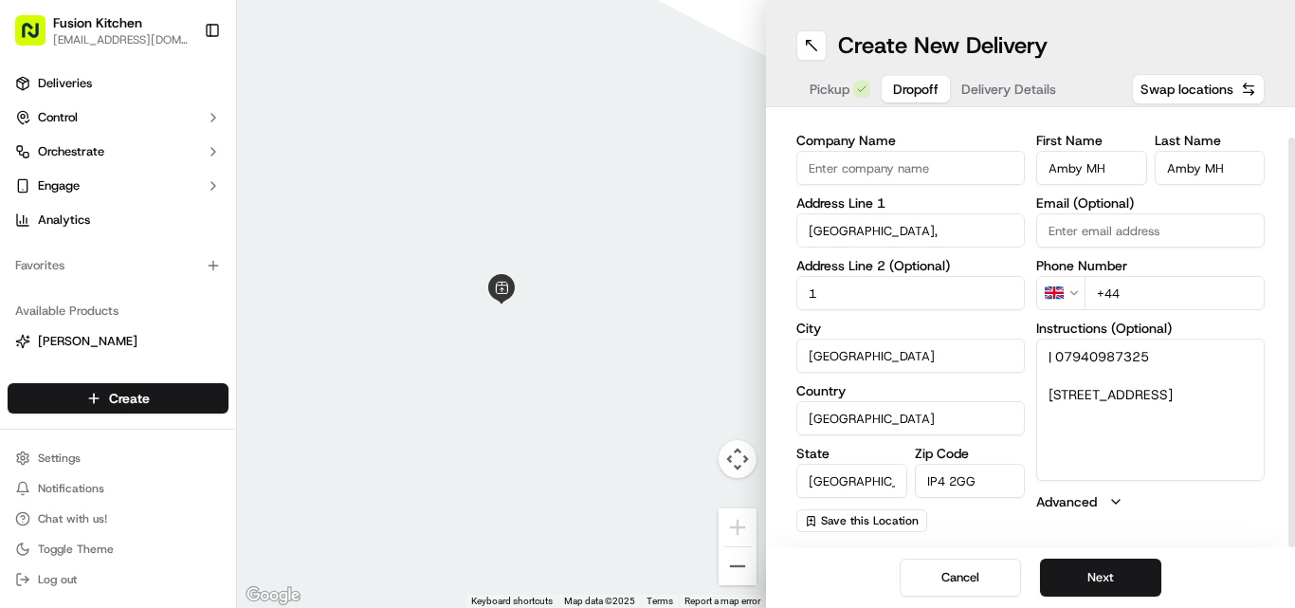
click at [646, 299] on input "+44" at bounding box center [1174, 293] width 180 height 34
paste input "07940 987325"
type input "[PHONE_NUMBER]"
drag, startPoint x: 1086, startPoint y: 551, endPoint x: 1084, endPoint y: 571, distance: 20.0
click at [646, 553] on div "Cancel Next" at bounding box center [1030, 577] width 529 height 61
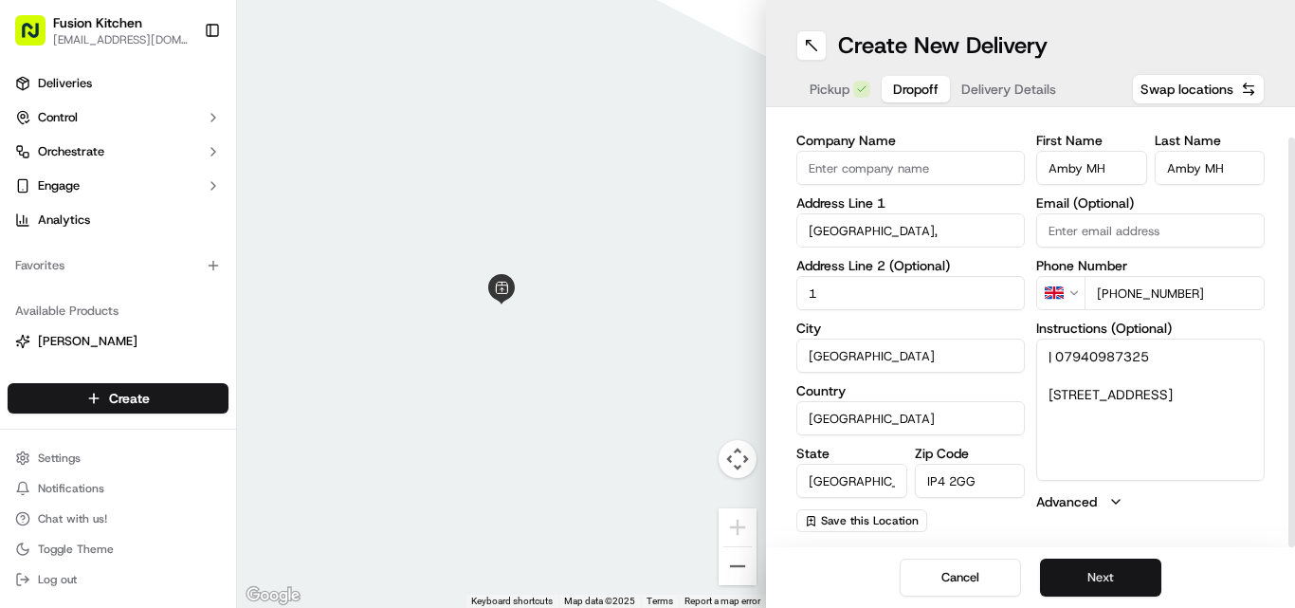
click at [646, 571] on button "Next" at bounding box center [1100, 577] width 121 height 38
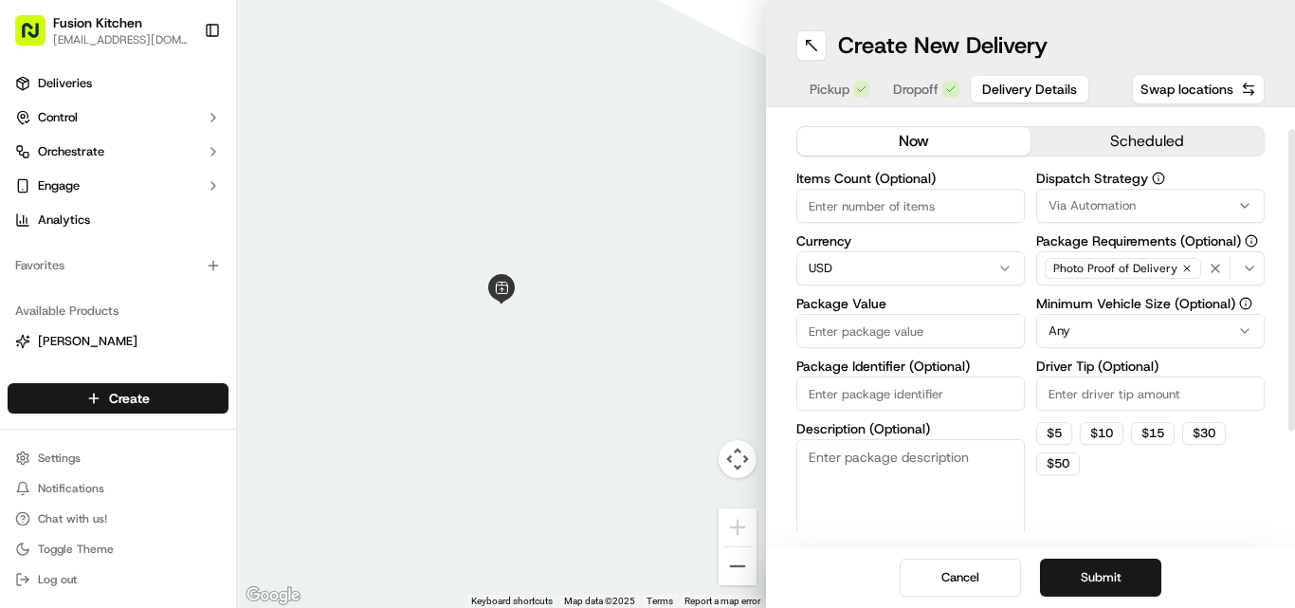
click at [646, 256] on html "Fusion Kitchen [EMAIL_ADDRESS][DOMAIN_NAME] Toggle Sidebar Deliveries Control O…" at bounding box center [647, 304] width 1295 height 608
click at [646, 331] on input "Package Value" at bounding box center [910, 331] width 228 height 34
paste input "20.07"
type input "20.07"
click at [646, 145] on button "scheduled" at bounding box center [1146, 141] width 233 height 28
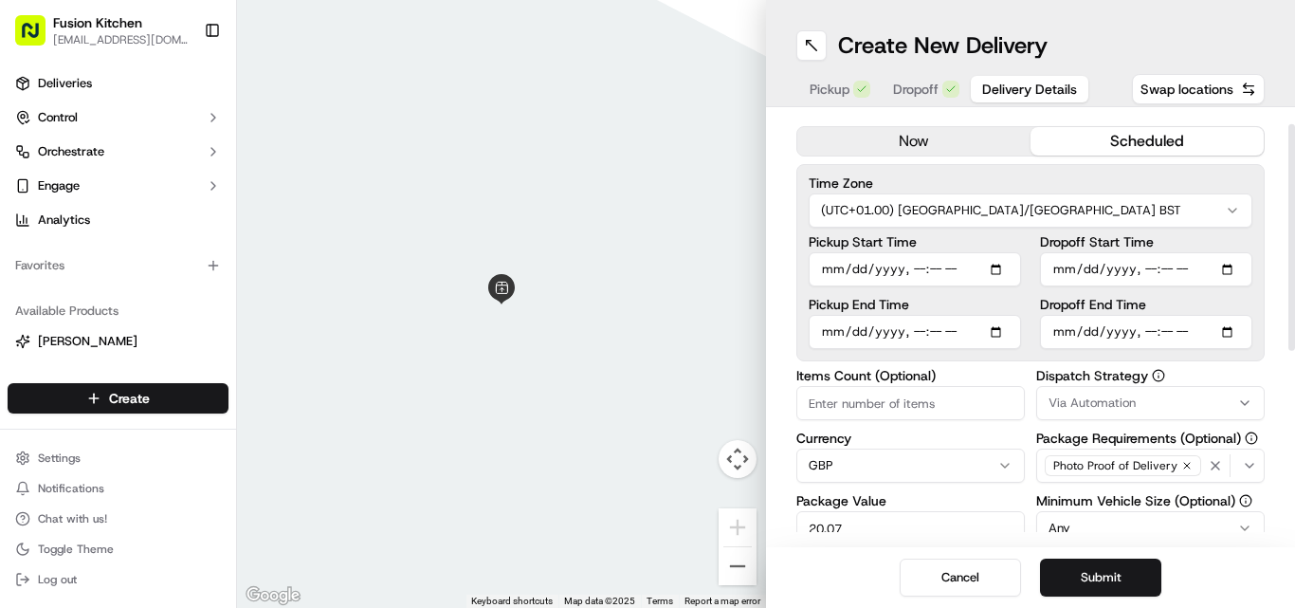
click at [646, 273] on input "Pickup Start Time" at bounding box center [915, 269] width 212 height 34
type input "[DATE]T20:50"
click at [646, 240] on label "Pickup Start Time" at bounding box center [915, 241] width 212 height 13
click at [646, 252] on input "Pickup Start Time" at bounding box center [915, 269] width 212 height 34
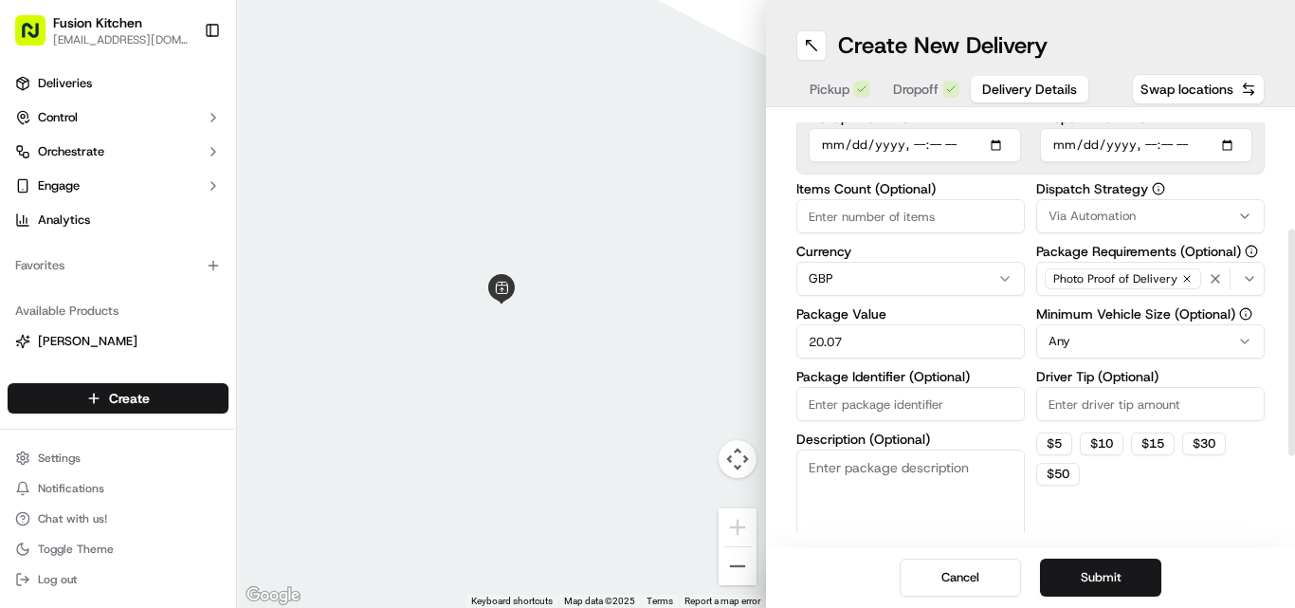
scroll to position [220, 0]
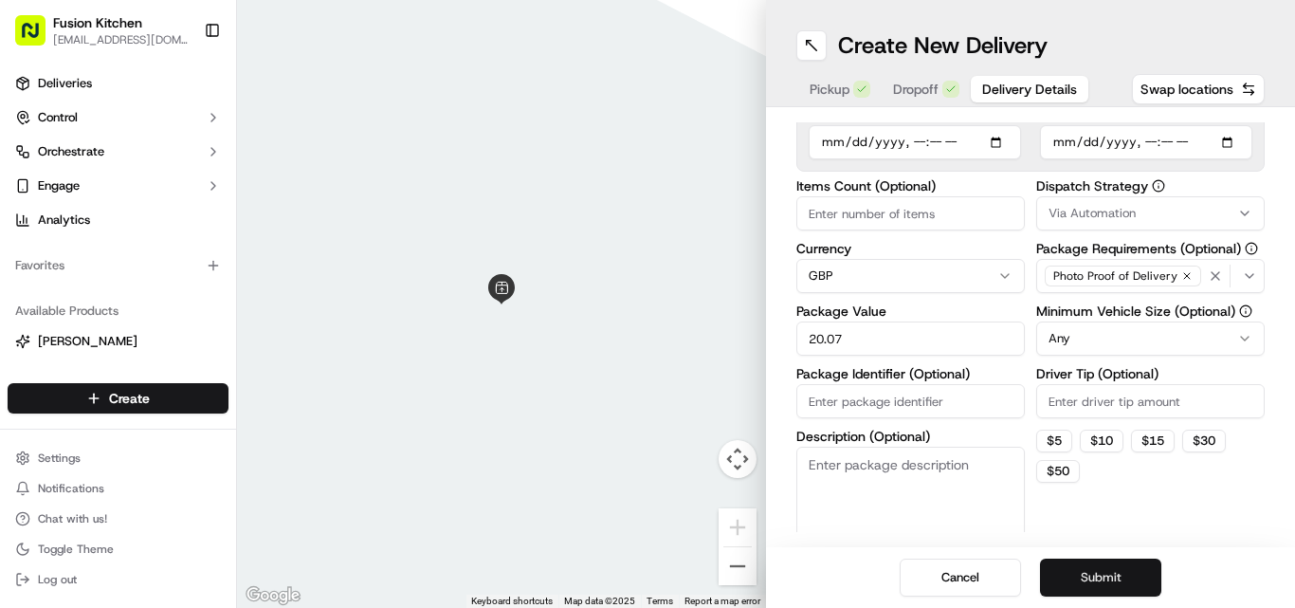
click at [646, 577] on button "Submit" at bounding box center [1100, 577] width 121 height 38
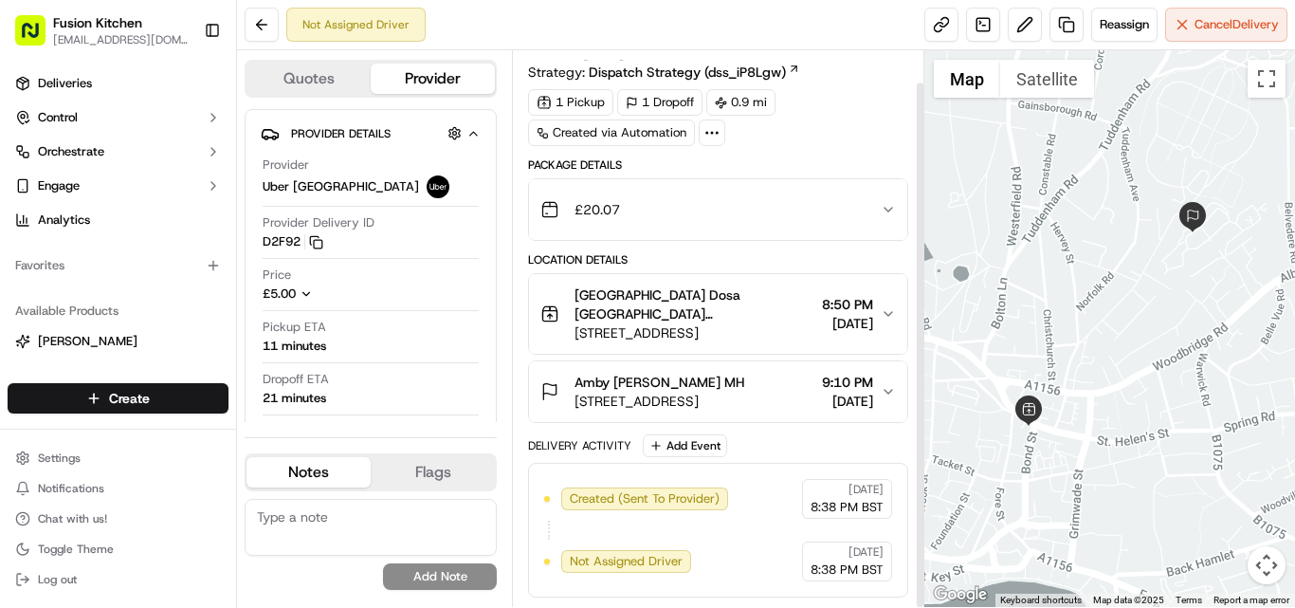
click at [646, 405] on span "[STREET_ADDRESS]" at bounding box center [659, 400] width 170 height 19
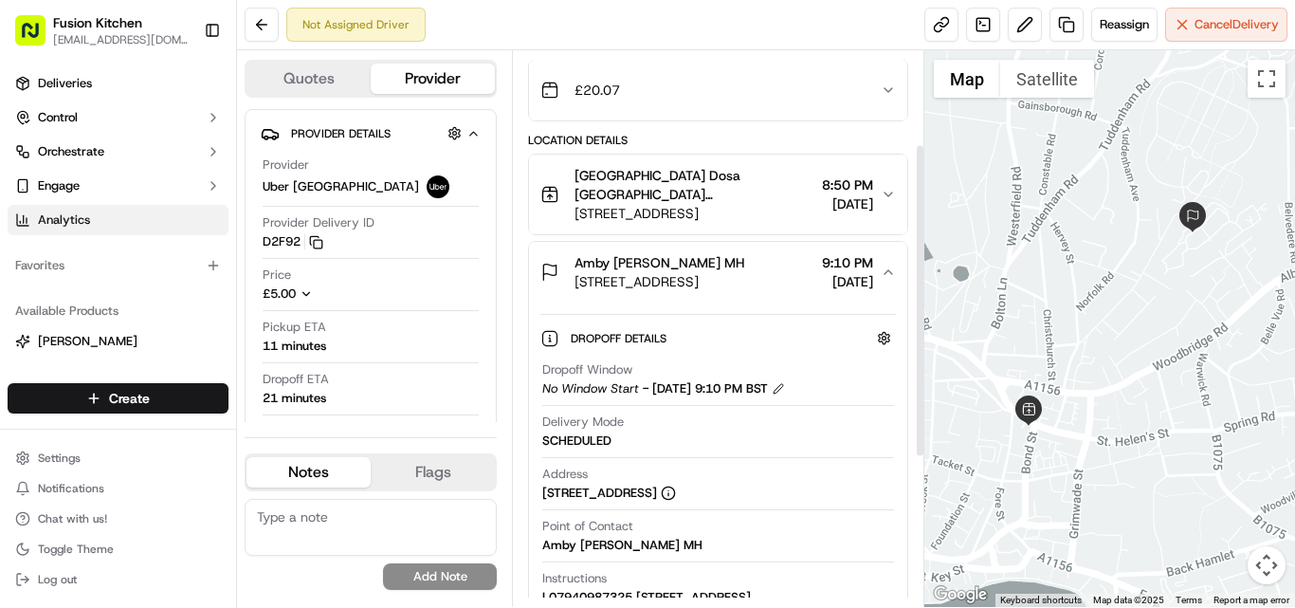
scroll to position [142, 0]
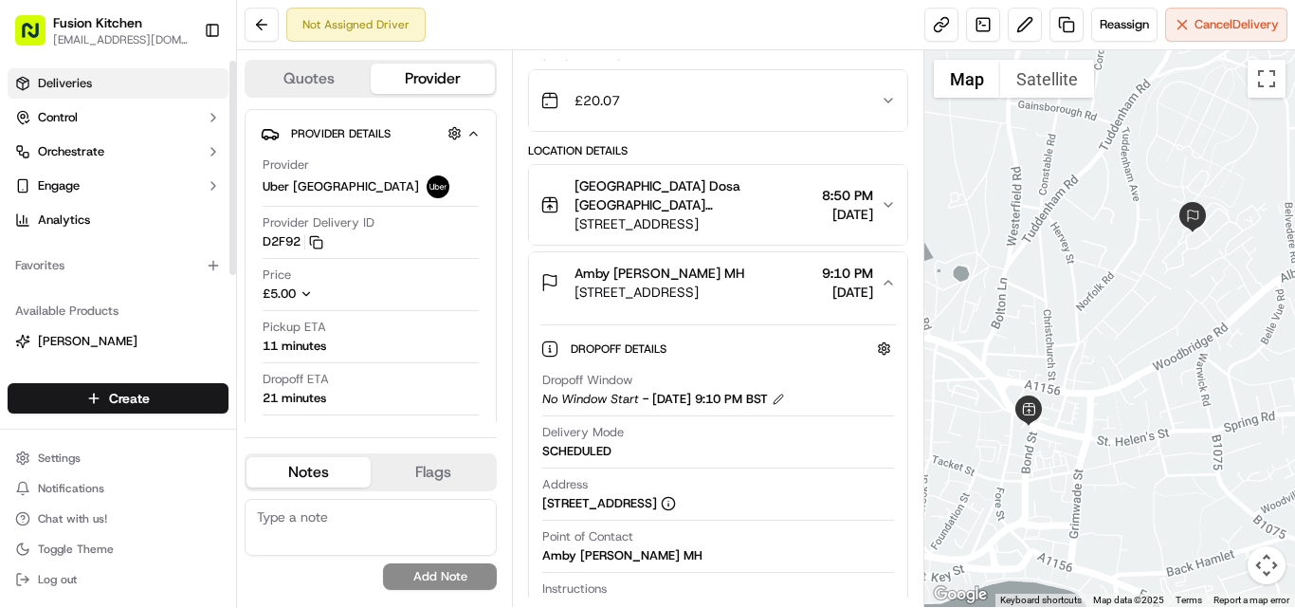
click at [94, 85] on link "Deliveries" at bounding box center [118, 83] width 221 height 30
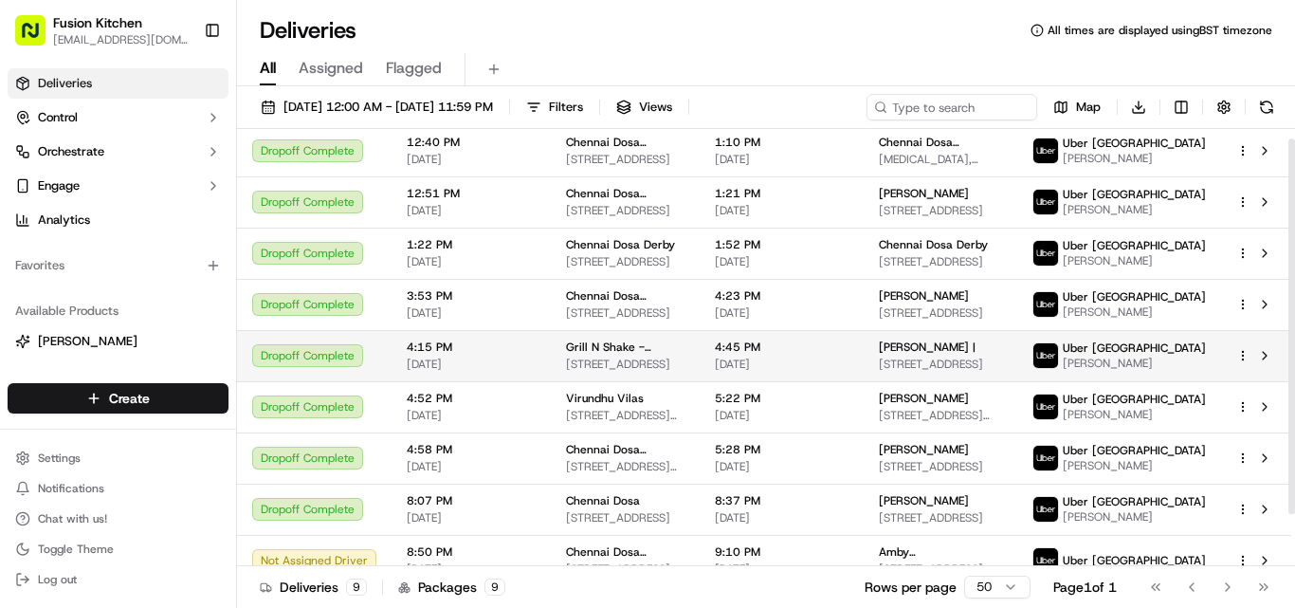
scroll to position [72, 0]
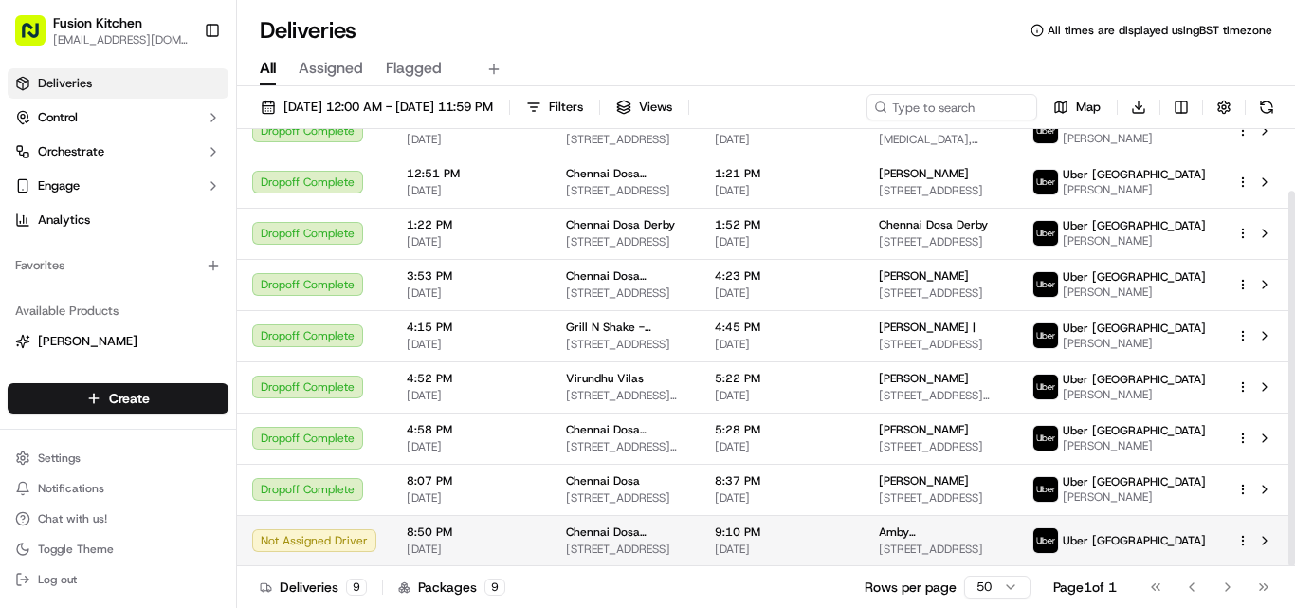
click at [646, 536] on div "Chennai Dosa [GEOGRAPHIC_DATA]" at bounding box center [625, 531] width 118 height 15
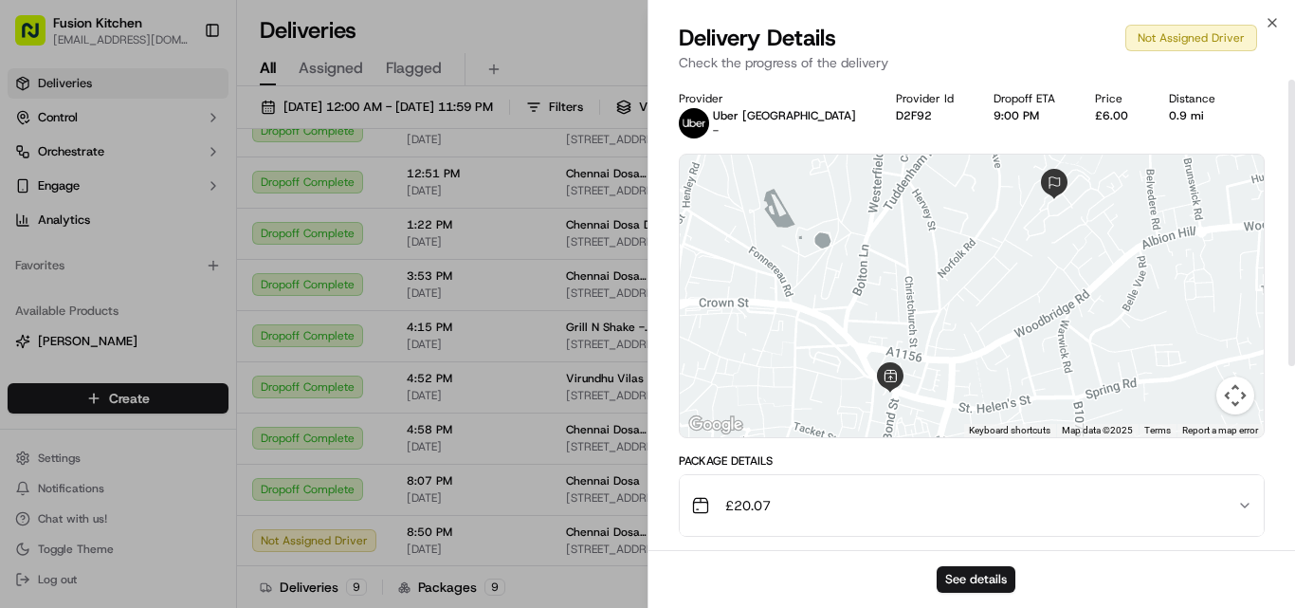
scroll to position [95, 0]
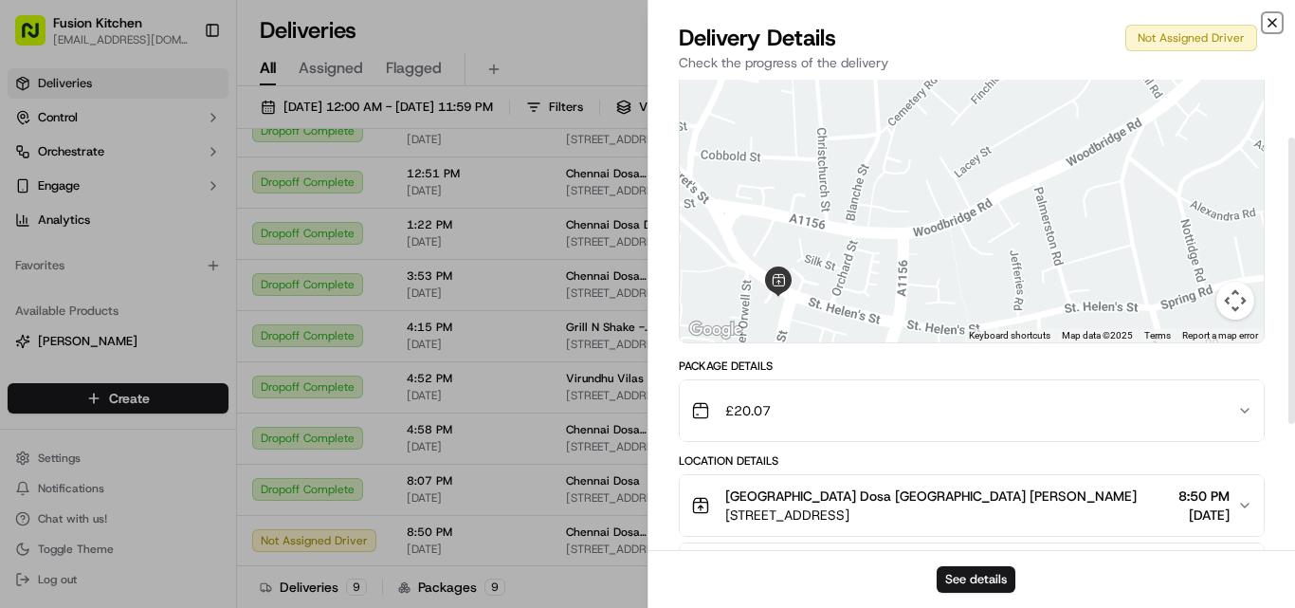
click at [646, 21] on icon "button" at bounding box center [1271, 22] width 15 height 15
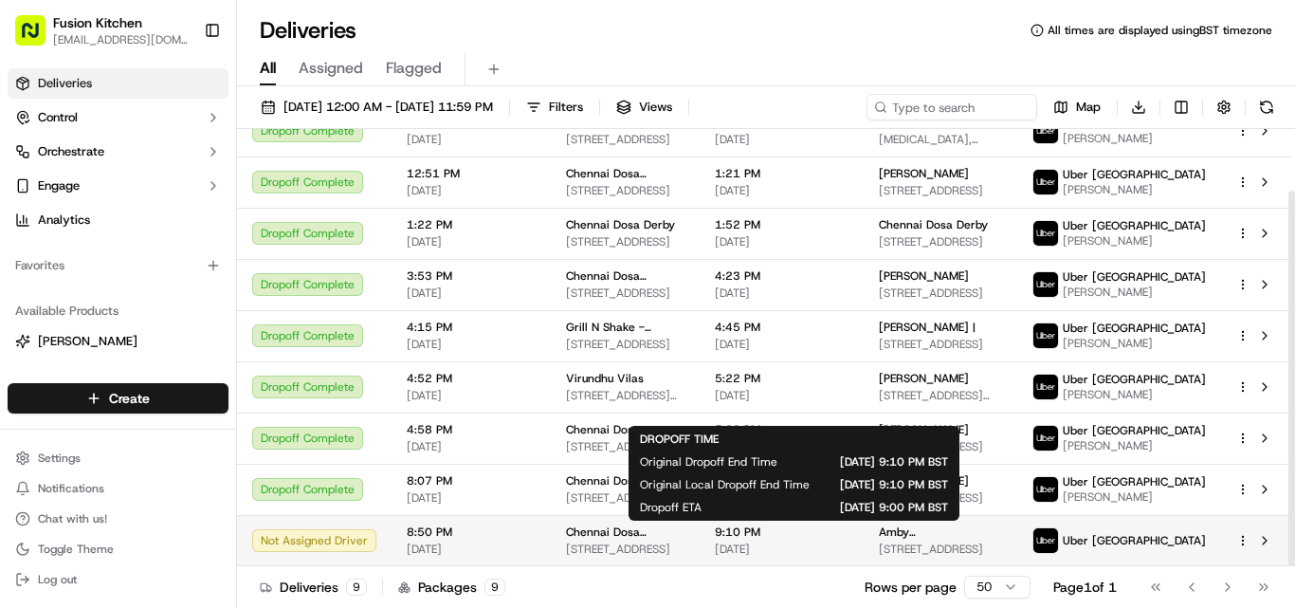
click at [646, 541] on span "[DATE]" at bounding box center [782, 548] width 134 height 15
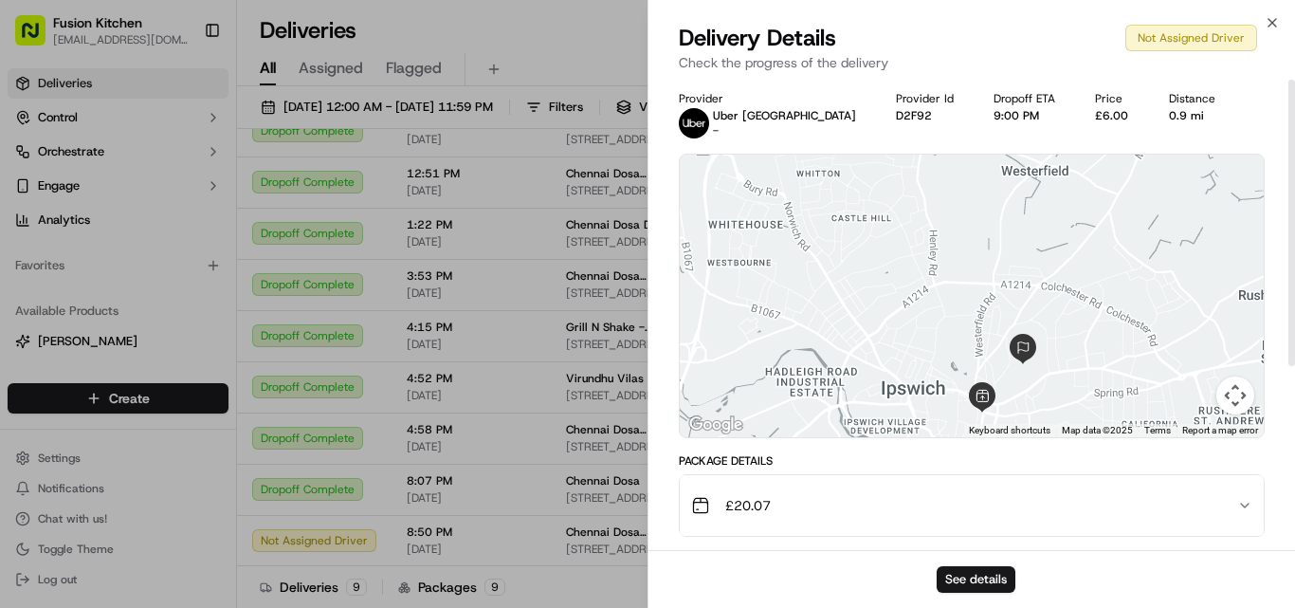
scroll to position [301, 0]
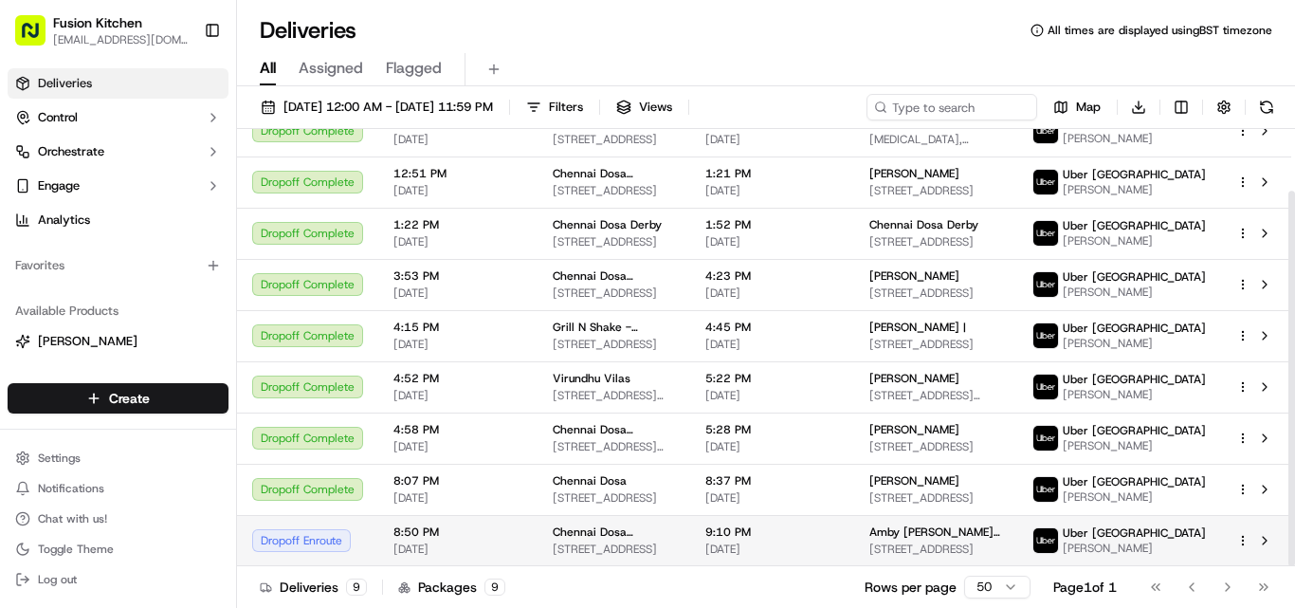
click at [595, 538] on span "Chennai Dosa [GEOGRAPHIC_DATA]" at bounding box center [614, 531] width 122 height 15
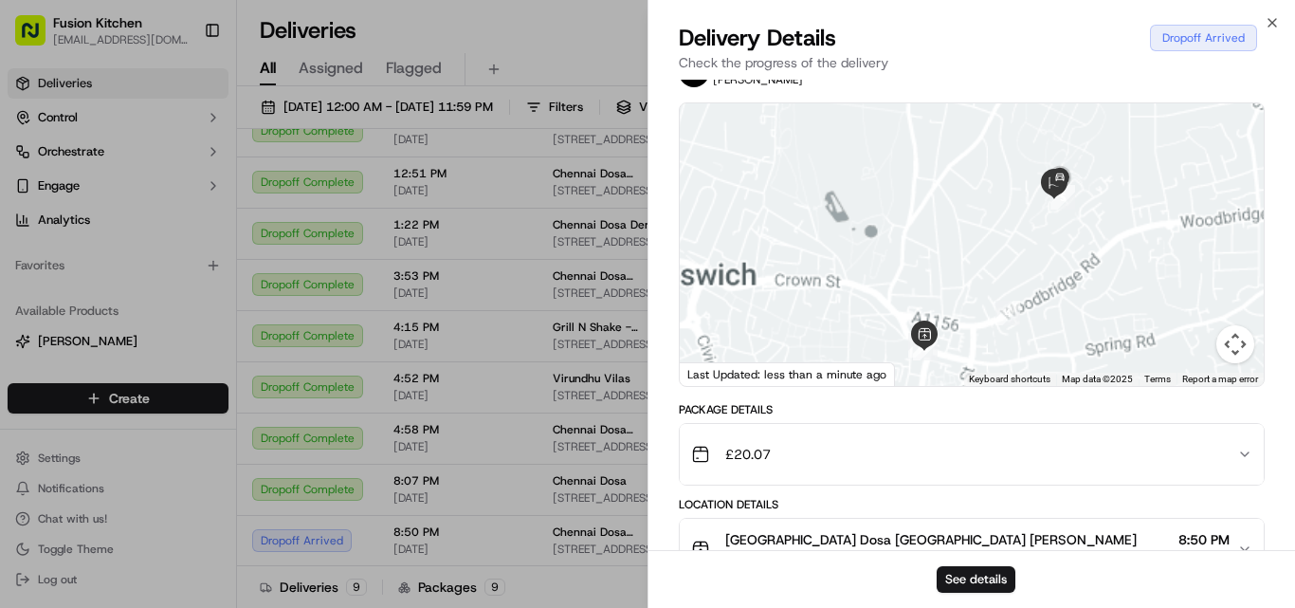
scroll to position [430, 0]
